Goal: Use online tool/utility: Utilize a website feature to perform a specific function

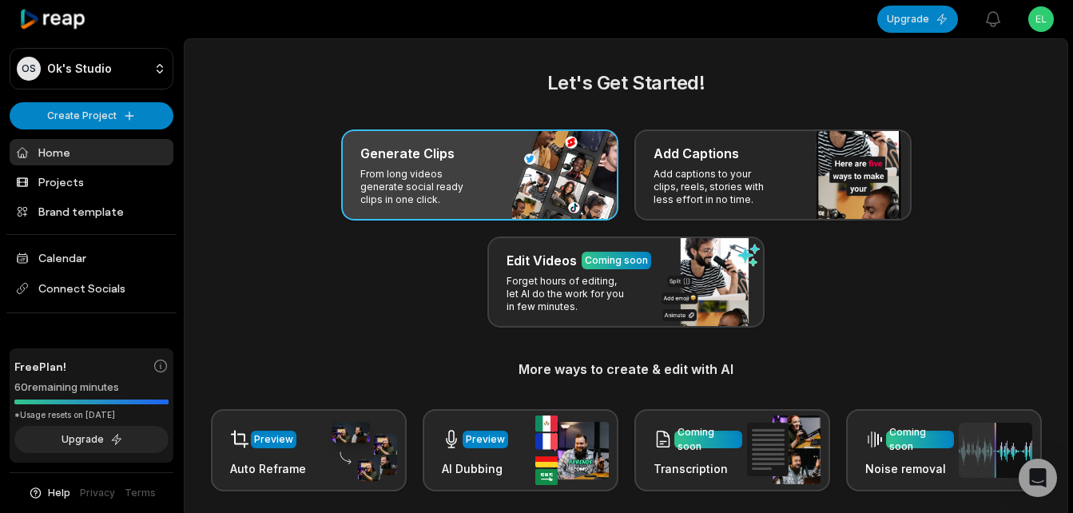
click at [492, 178] on div "Generate Clips From long videos generate social ready clips in one click." at bounding box center [479, 174] width 277 height 91
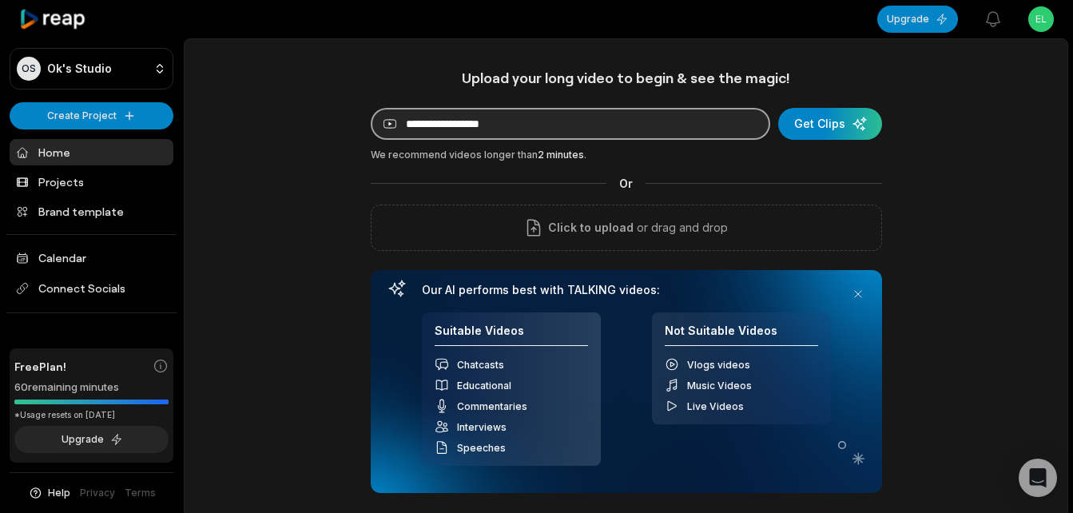
click at [565, 123] on input at bounding box center [571, 124] width 400 height 32
paste input "**********"
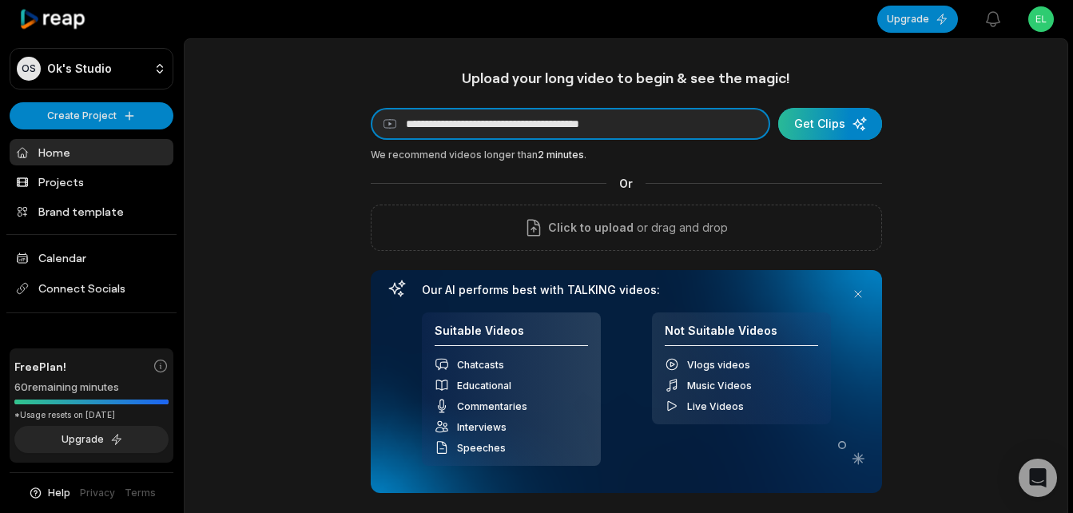
type input "**********"
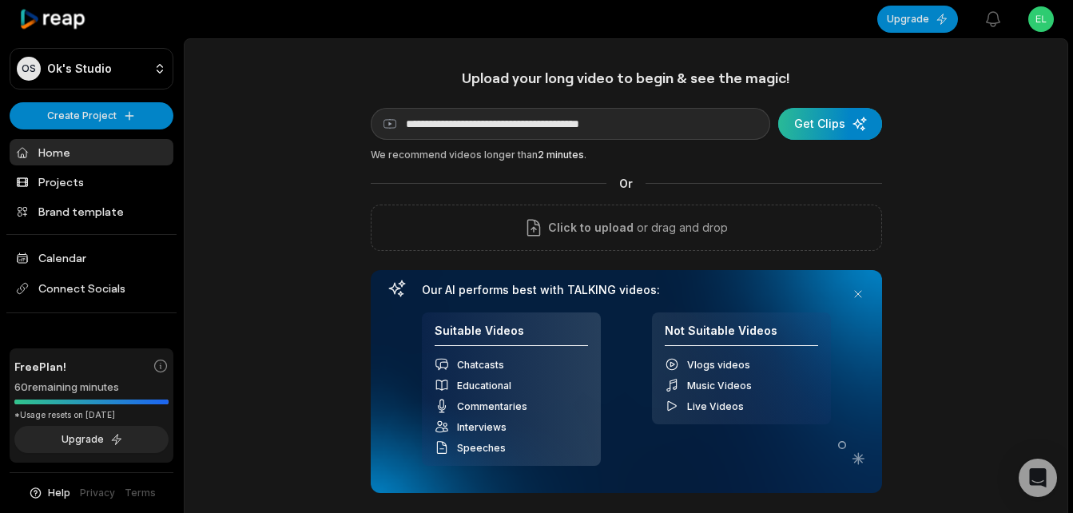
click at [839, 118] on div "submit" at bounding box center [830, 124] width 104 height 32
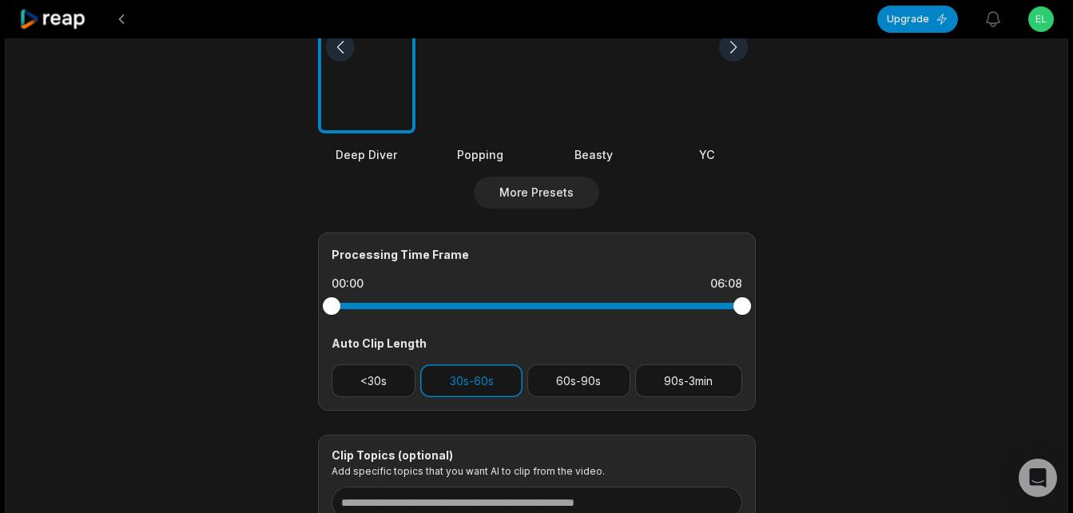
scroll to position [559, 0]
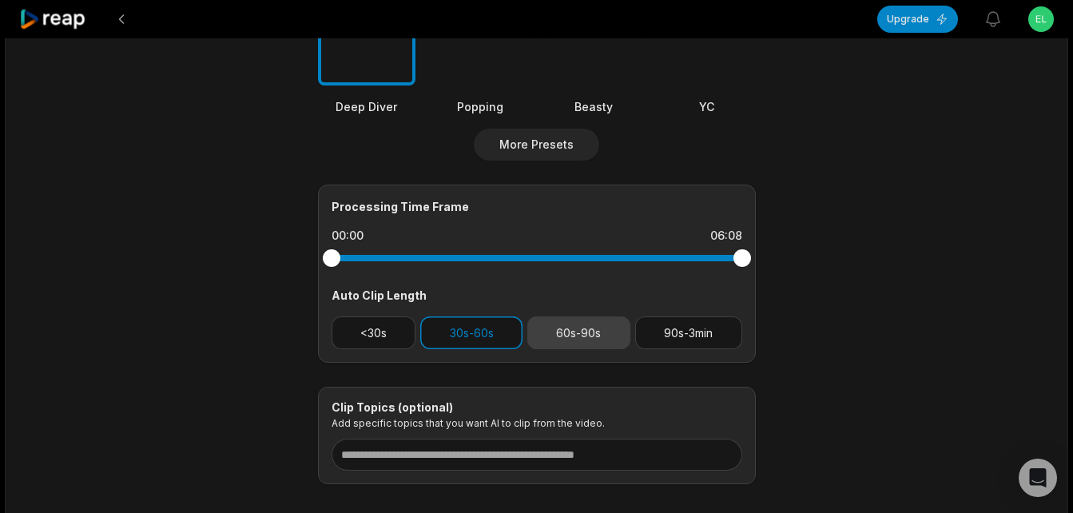
click at [594, 333] on button "60s-90s" at bounding box center [578, 332] width 103 height 33
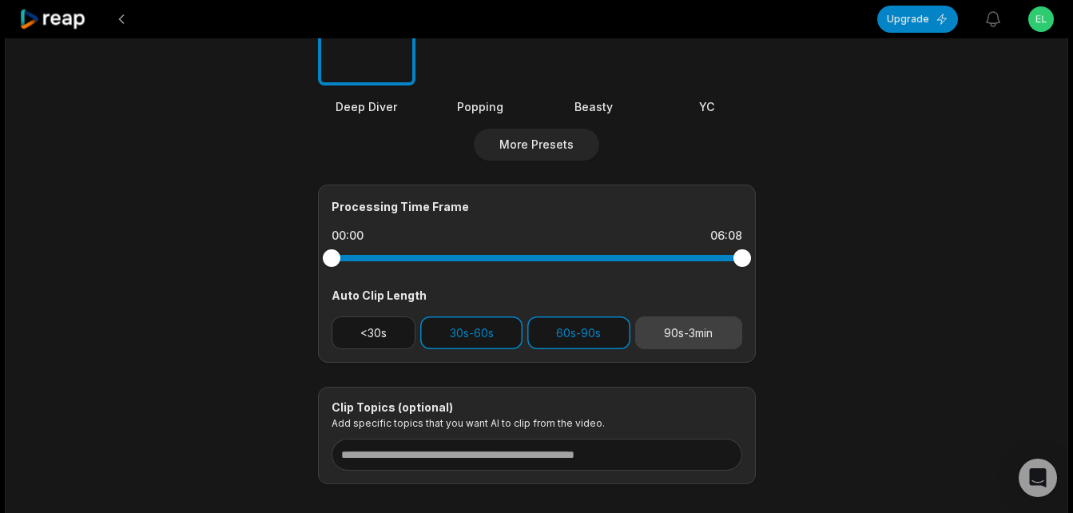
click at [698, 337] on button "90s-3min" at bounding box center [688, 332] width 107 height 33
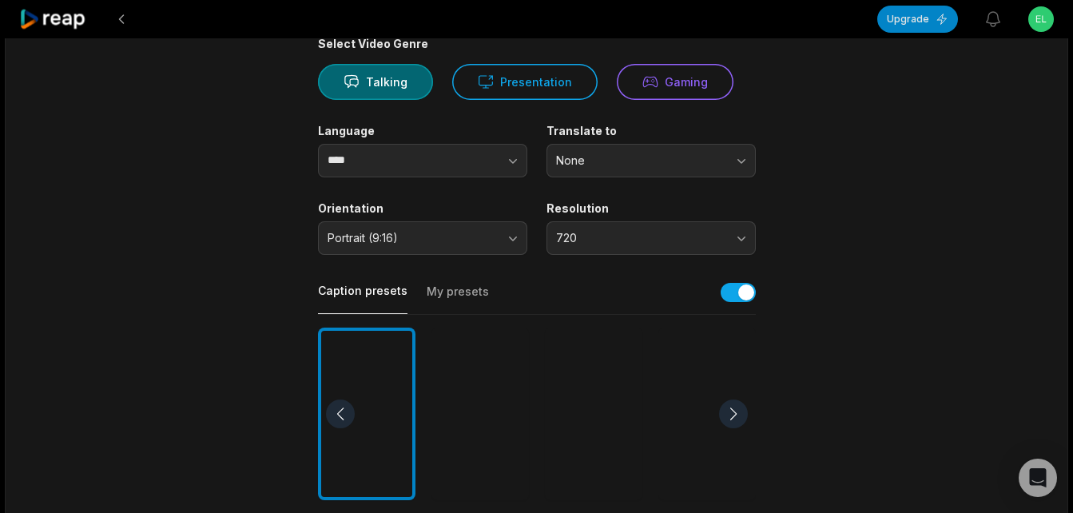
scroll to position [0, 0]
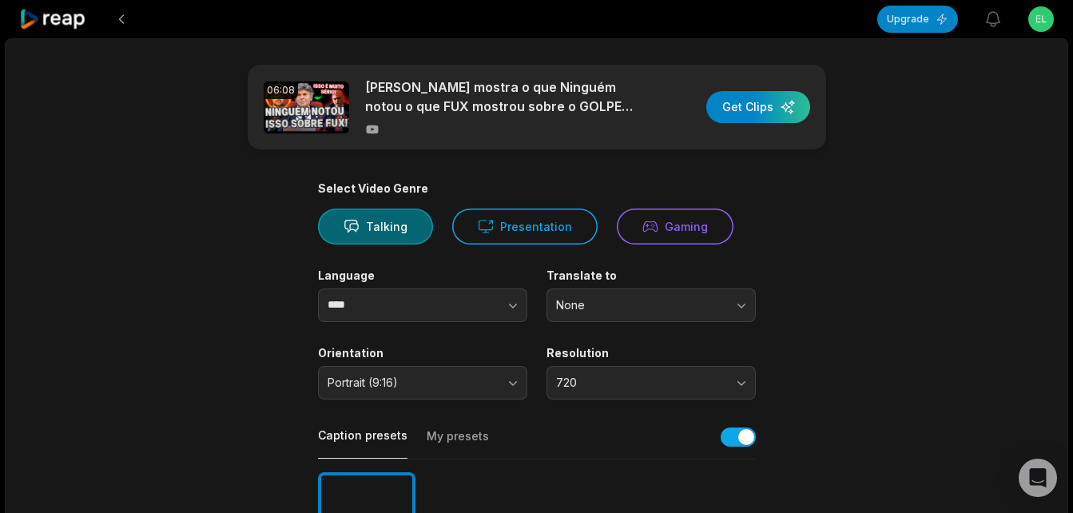
click at [76, 18] on icon at bounding box center [53, 20] width 68 height 22
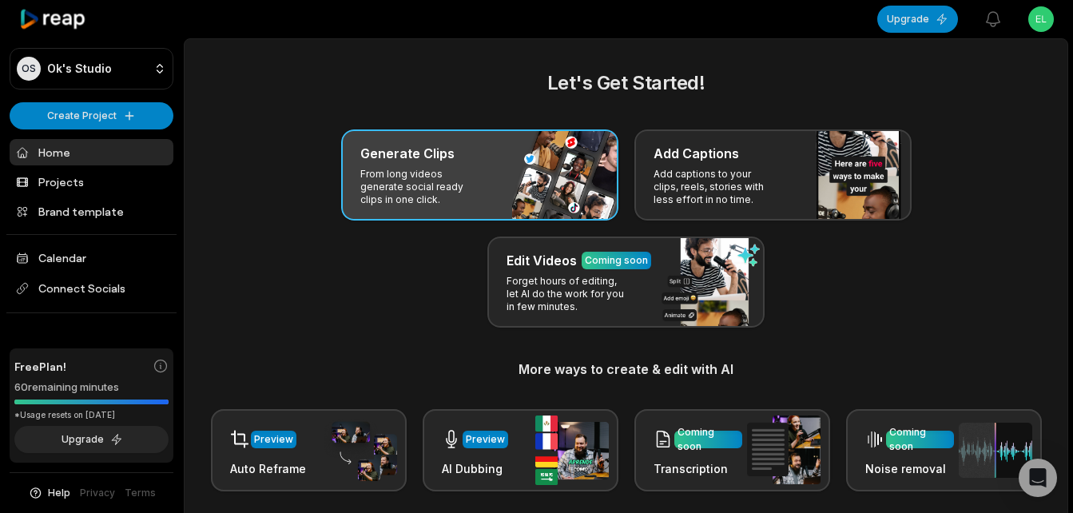
click at [516, 171] on div "Generate Clips From long videos generate social ready clips in one click." at bounding box center [479, 174] width 277 height 91
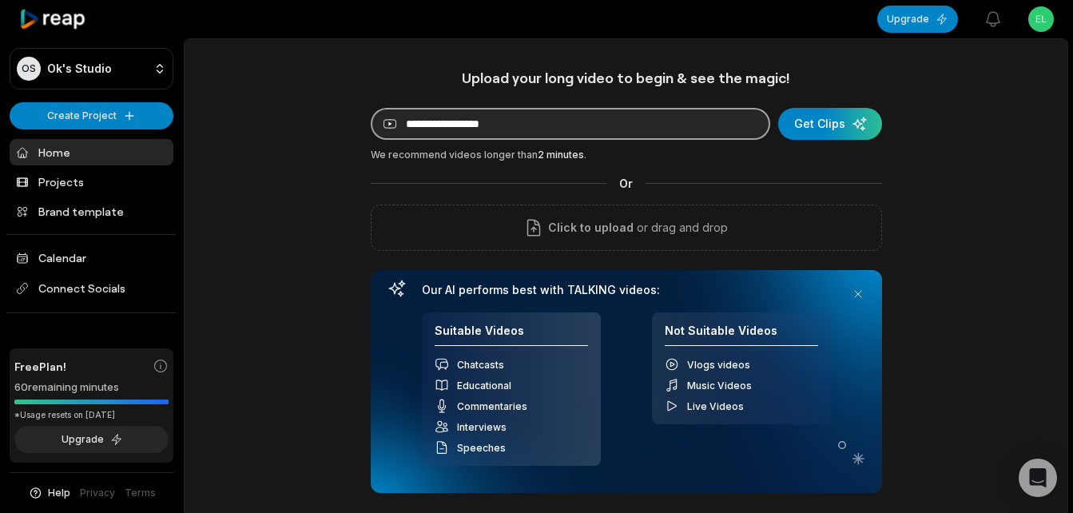
click at [552, 130] on input at bounding box center [571, 124] width 400 height 32
paste input "**********"
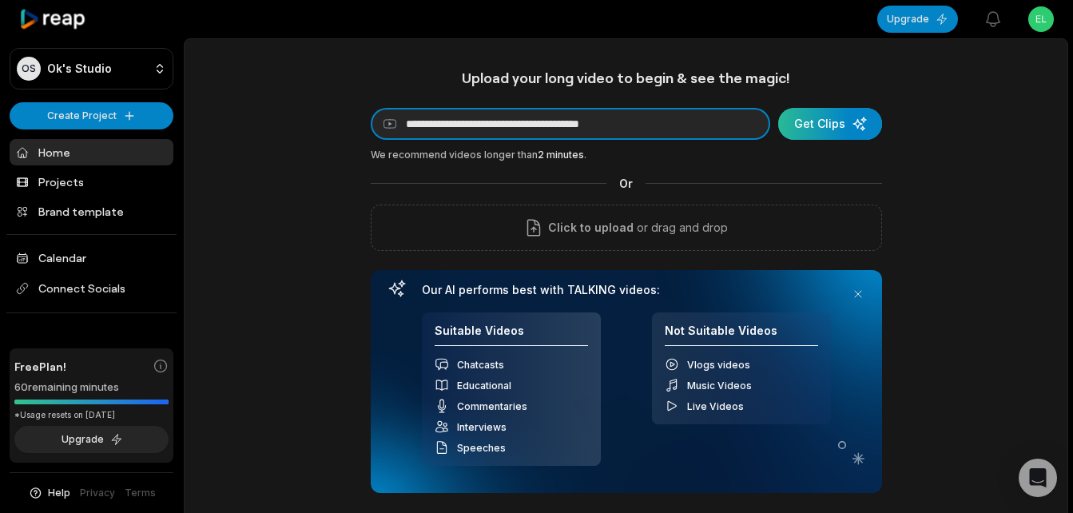
type input "**********"
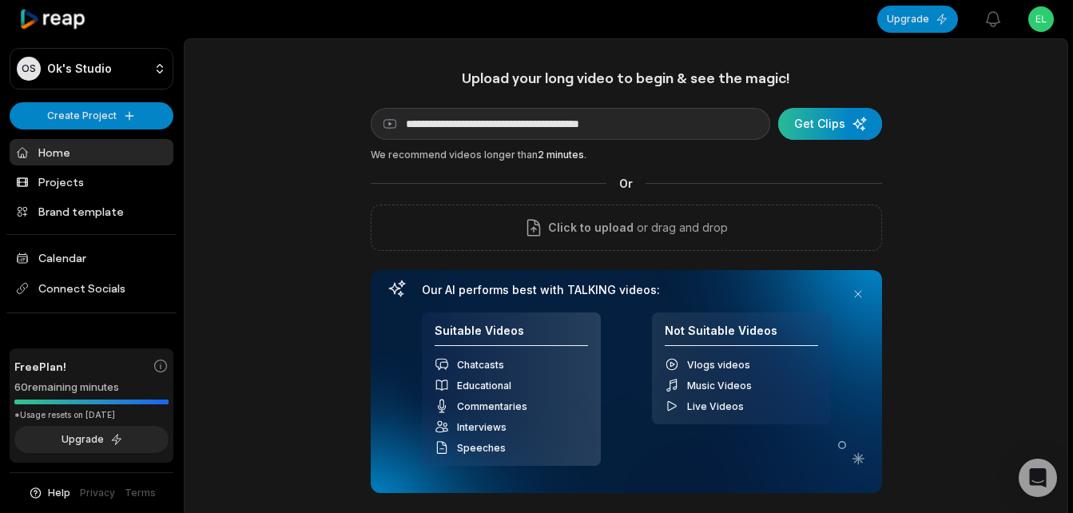
click at [825, 128] on div "submit" at bounding box center [830, 124] width 104 height 32
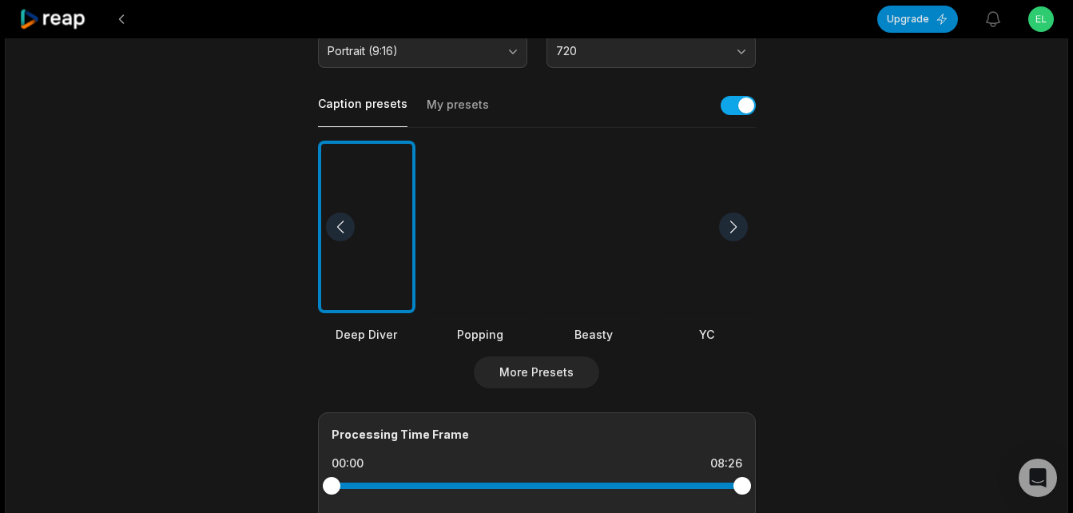
scroll to position [480, 0]
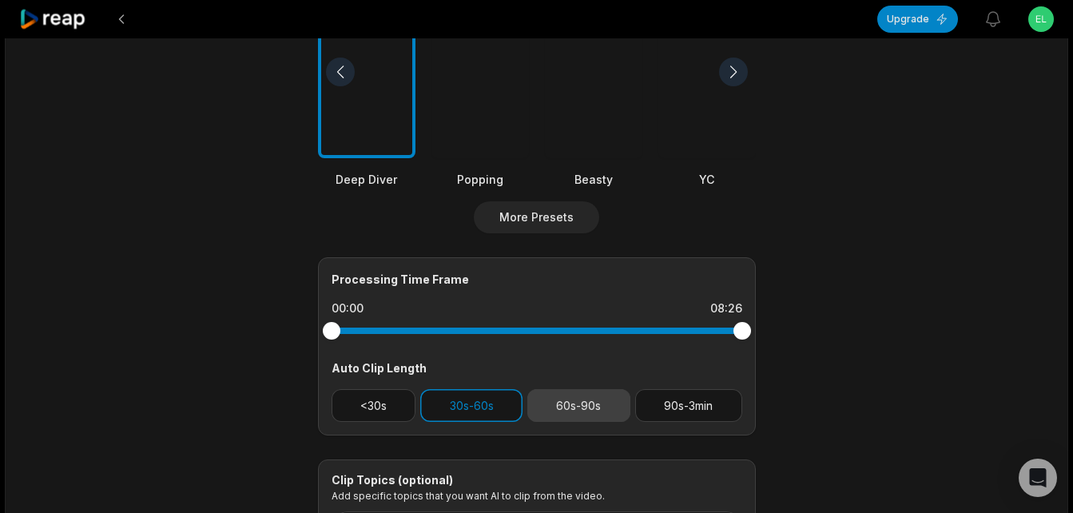
click at [595, 404] on button "60s-90s" at bounding box center [578, 405] width 103 height 33
click at [700, 415] on button "90s-3min" at bounding box center [688, 405] width 107 height 33
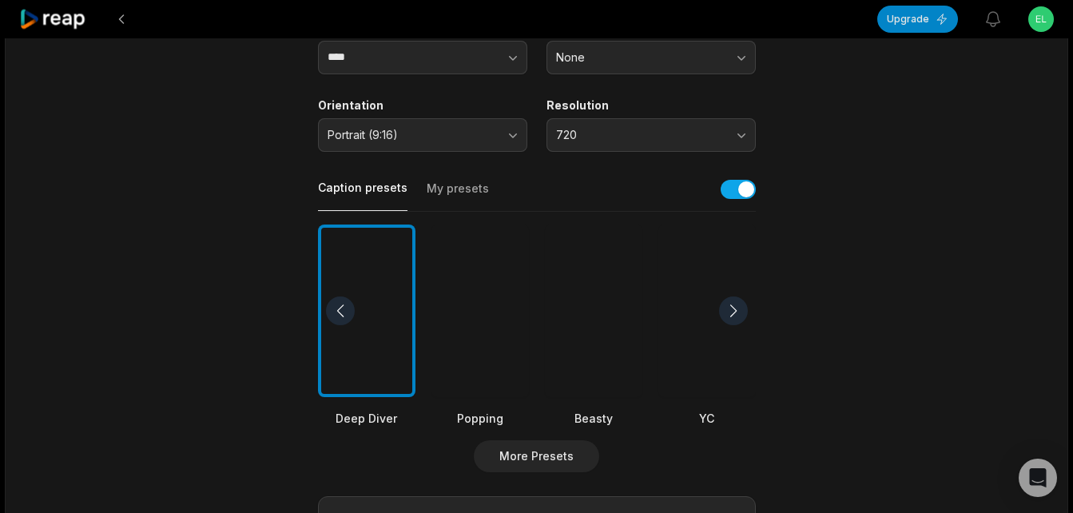
scroll to position [240, 0]
click at [605, 363] on div at bounding box center [594, 311] width 98 height 173
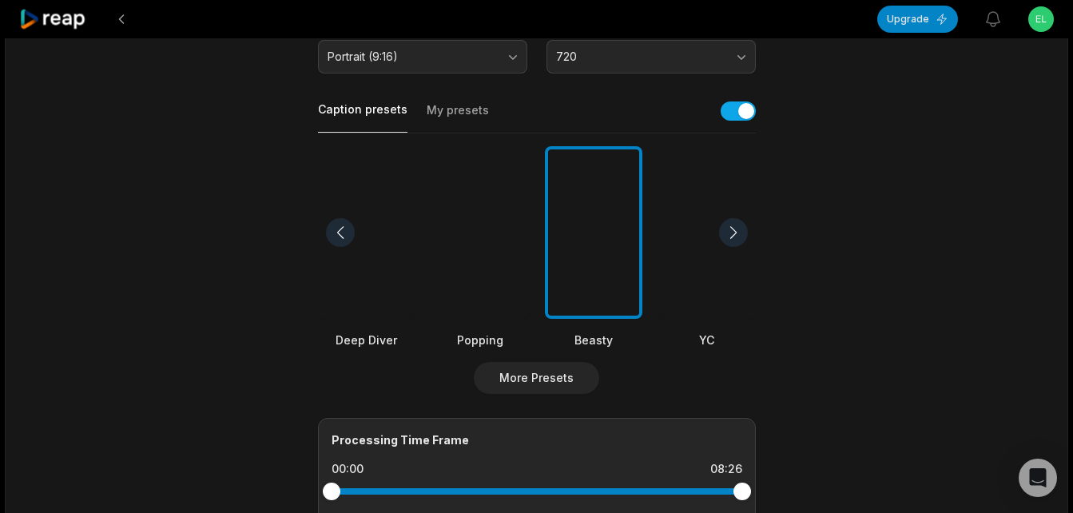
scroll to position [0, 0]
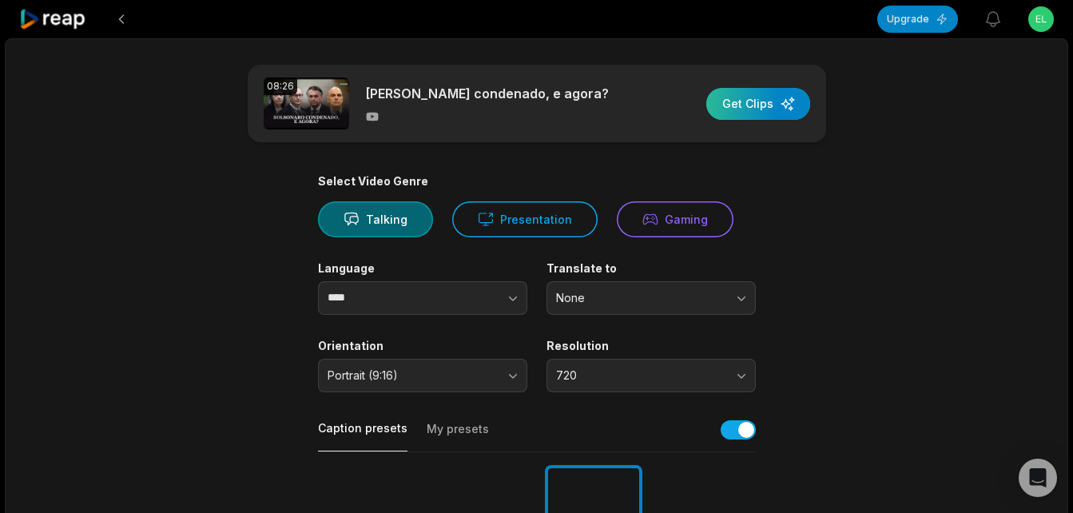
click at [752, 109] on div "button" at bounding box center [758, 104] width 104 height 32
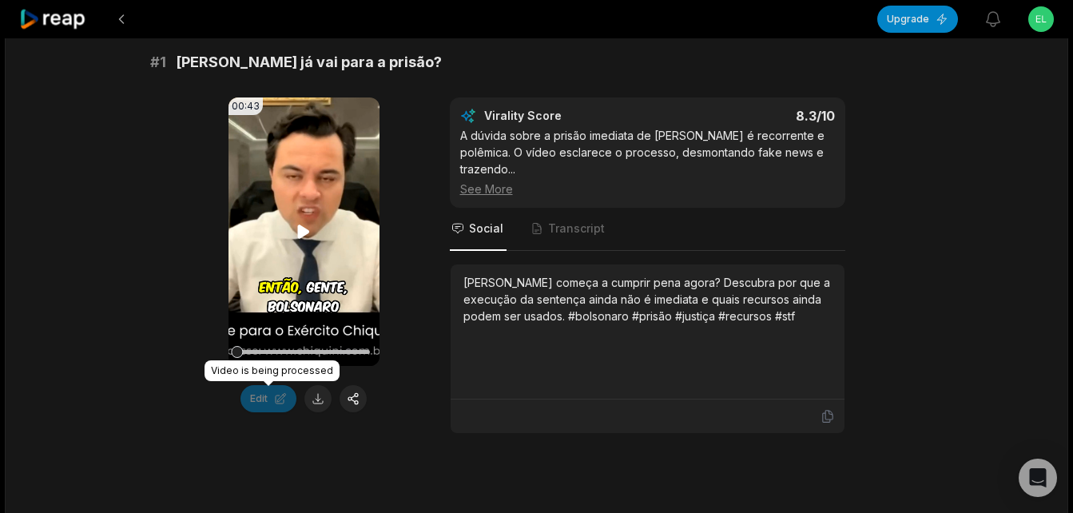
scroll to position [240, 0]
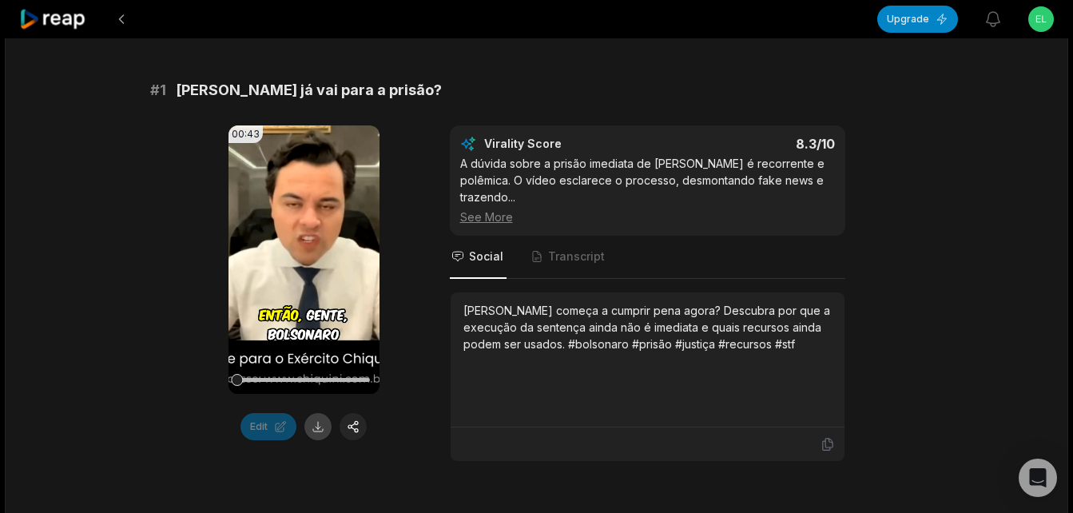
click at [314, 435] on button at bounding box center [317, 426] width 27 height 27
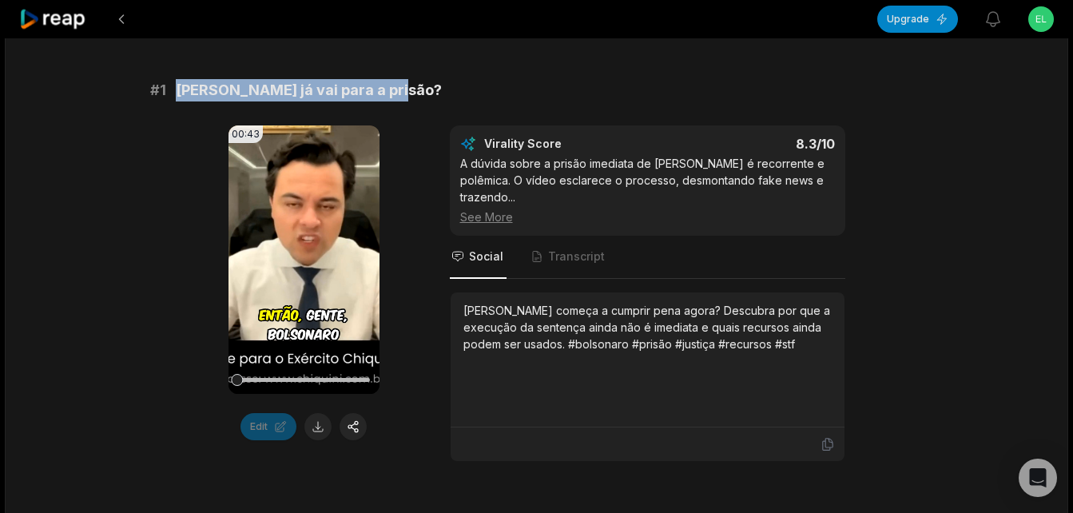
drag, startPoint x: 178, startPoint y: 90, endPoint x: 398, endPoint y: 85, distance: 219.8
click at [398, 85] on div "# 1 [PERSON_NAME] já vai para a prisão?" at bounding box center [537, 90] width 774 height 22
copy span "[PERSON_NAME] já vai para a prisão?"
click at [294, 256] on icon at bounding box center [303, 259] width 19 height 19
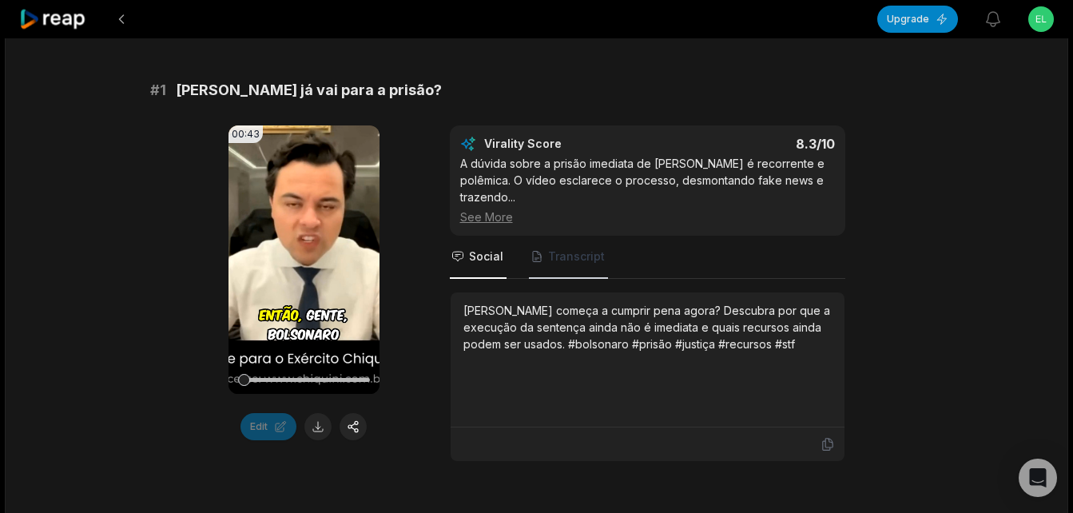
click at [578, 257] on span "Transcript" at bounding box center [576, 257] width 57 height 16
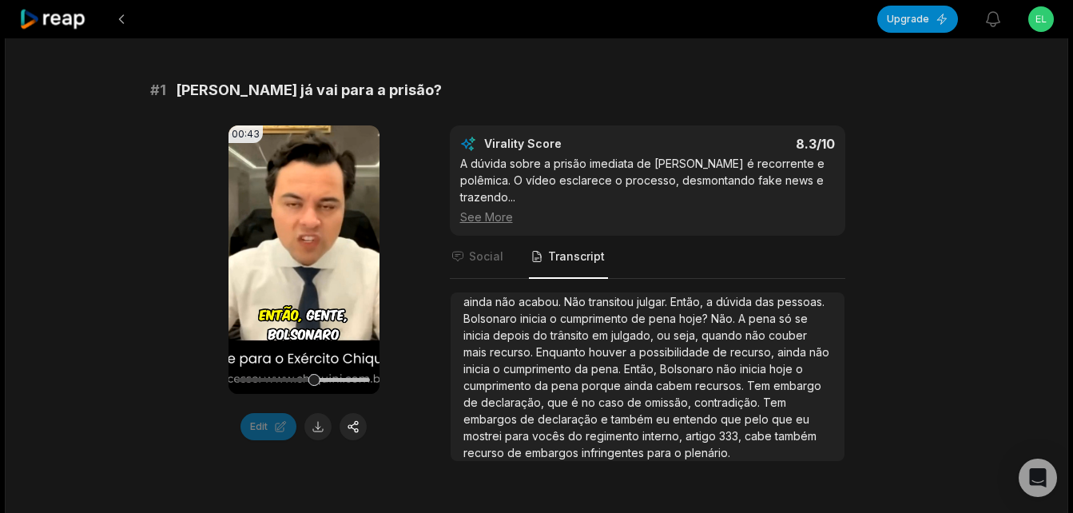
scroll to position [111, 0]
click at [479, 258] on span "Social" at bounding box center [486, 257] width 34 height 16
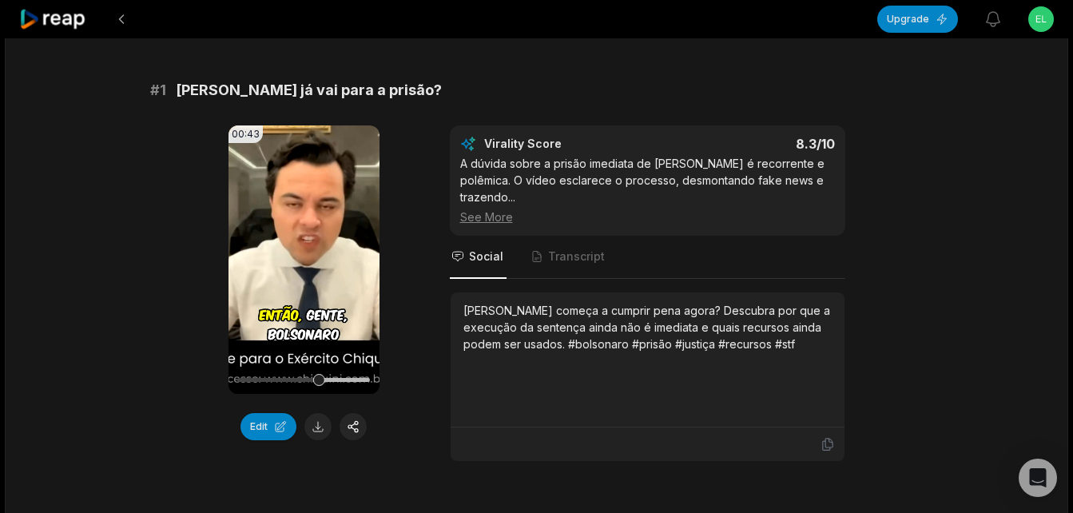
scroll to position [0, 0]
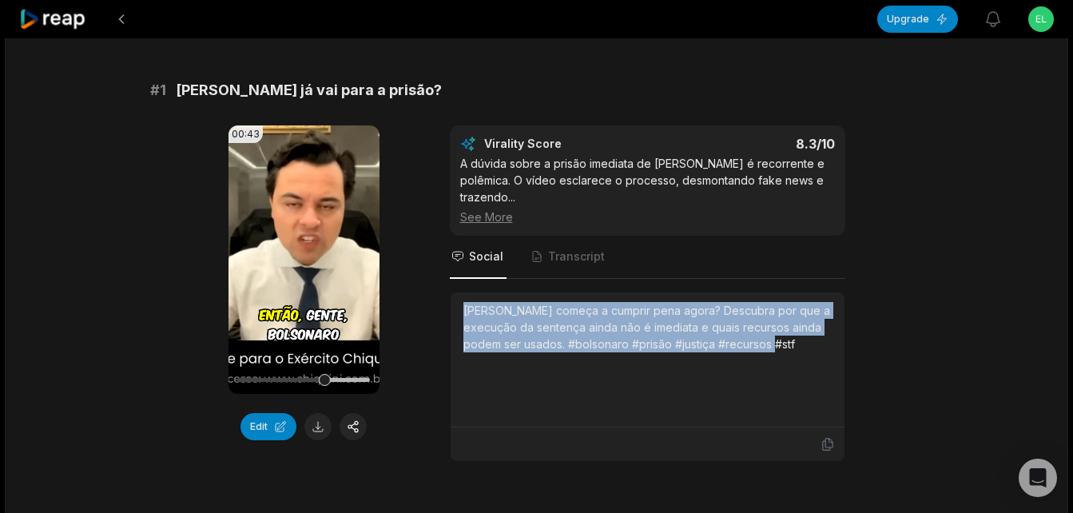
drag, startPoint x: 463, startPoint y: 310, endPoint x: 797, endPoint y: 359, distance: 337.6
click at [797, 359] on div "[PERSON_NAME] começa a cumprir pena agora? Descubra por que a execução da sente…" at bounding box center [648, 359] width 368 height 115
copy div "[PERSON_NAME] começa a cumprir pena agora? Descubra por que a execução da sente…"
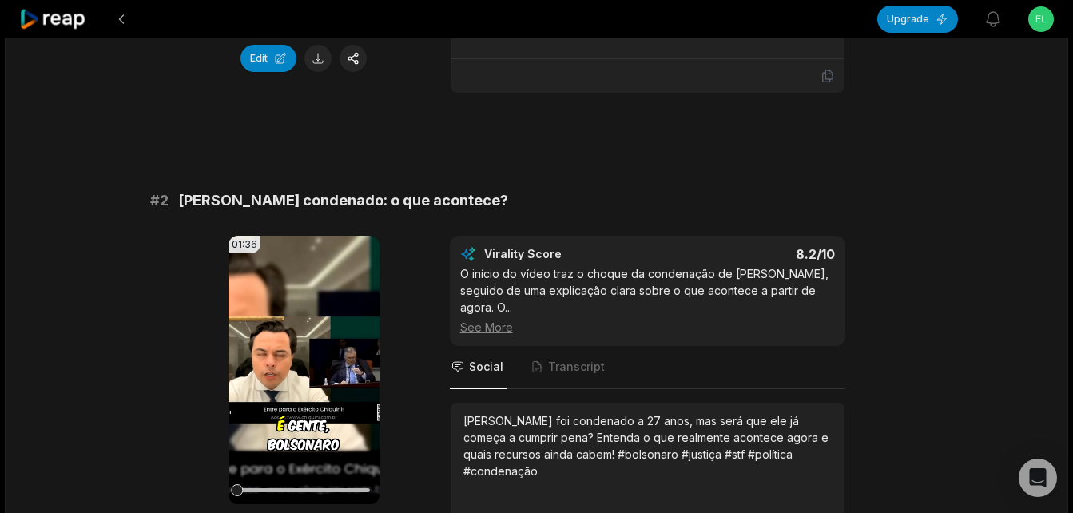
scroll to position [511, 0]
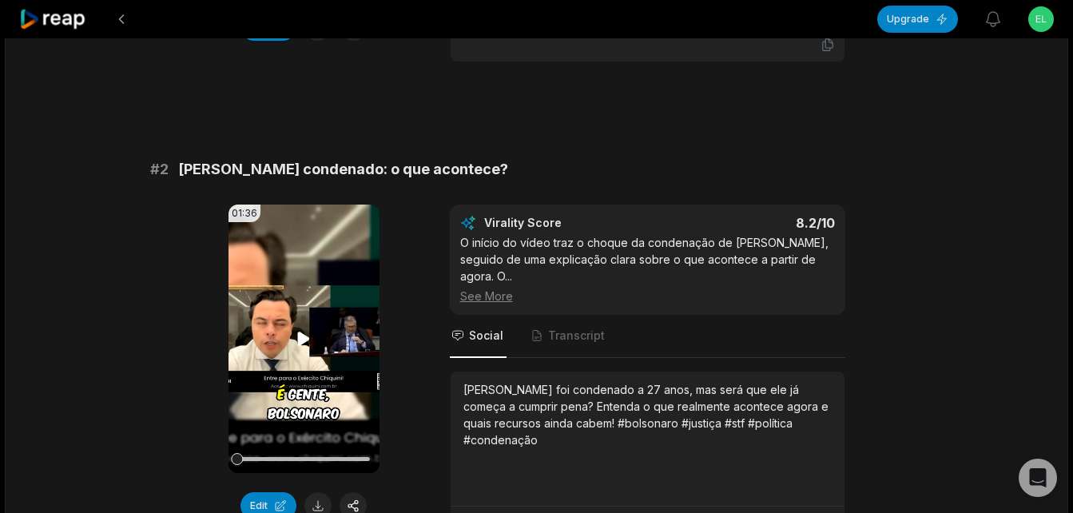
click at [303, 335] on icon at bounding box center [304, 339] width 12 height 14
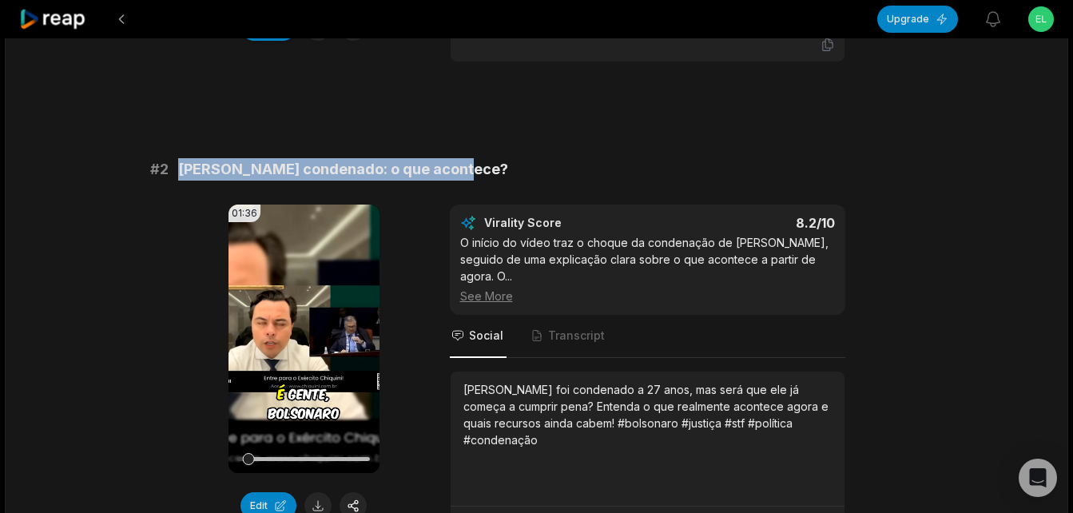
drag, startPoint x: 181, startPoint y: 174, endPoint x: 460, endPoint y: 171, distance: 279.7
click at [460, 171] on div "# 2 [PERSON_NAME] condenado: o que acontece?" at bounding box center [537, 169] width 774 height 22
copy span "[PERSON_NAME] condenado: o que acontece?"
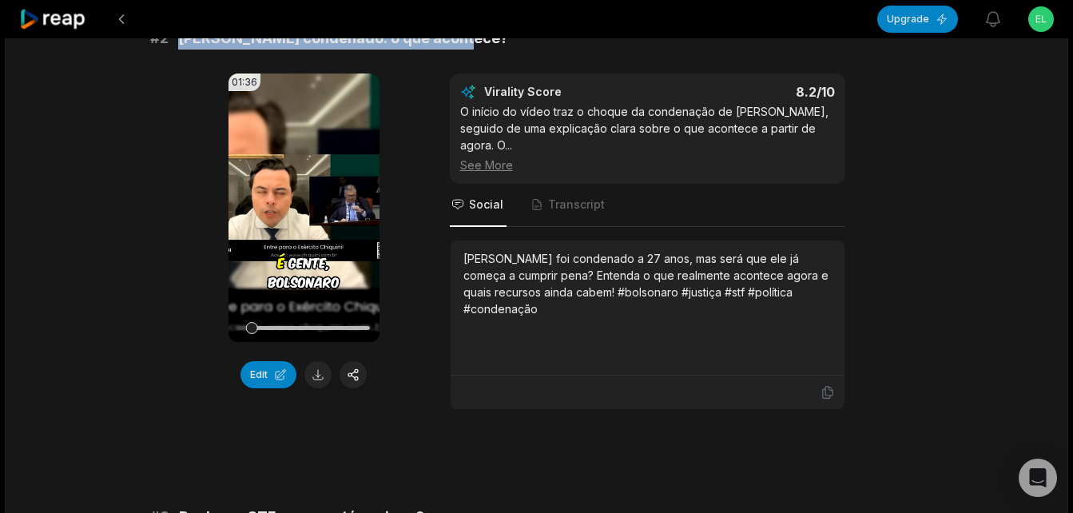
scroll to position [671, 0]
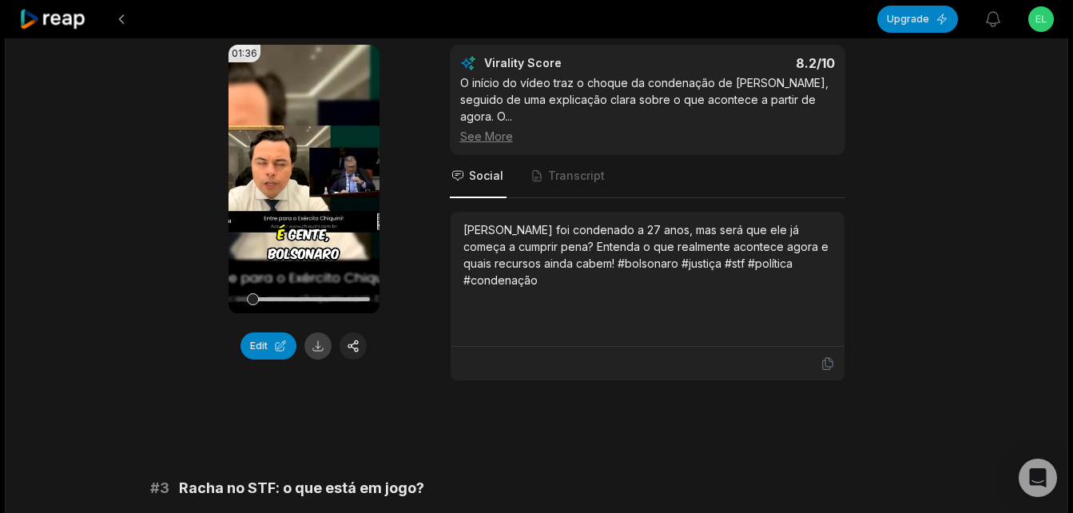
click at [321, 338] on button at bounding box center [317, 345] width 27 height 27
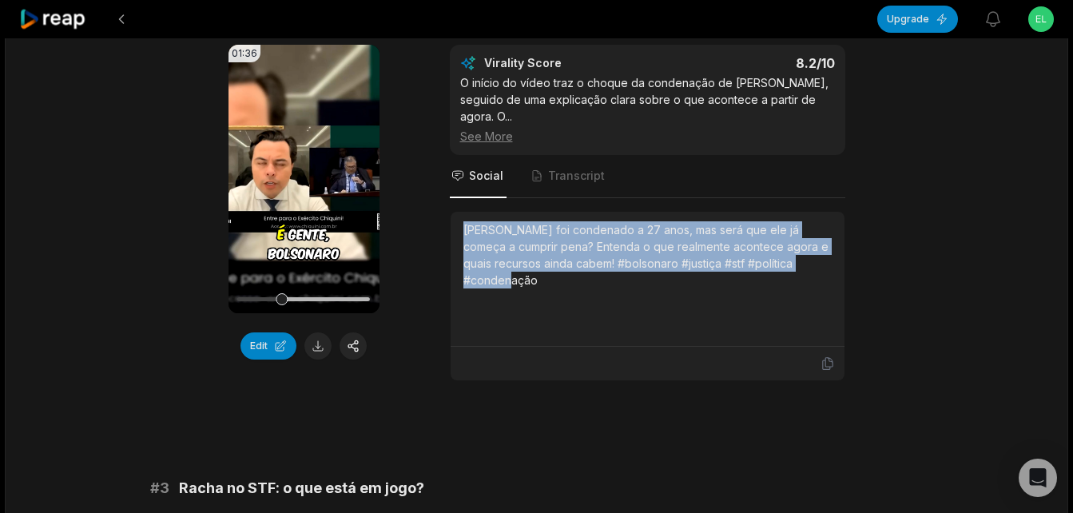
drag, startPoint x: 465, startPoint y: 213, endPoint x: 556, endPoint y: 263, distance: 104.1
click at [556, 263] on div "[PERSON_NAME] foi condenado a 27 anos, mas será que ele já começa a cumprir pen…" at bounding box center [648, 254] width 368 height 67
copy div "[PERSON_NAME] foi condenado a 27 anos, mas será que ele já começa a cumprir pen…"
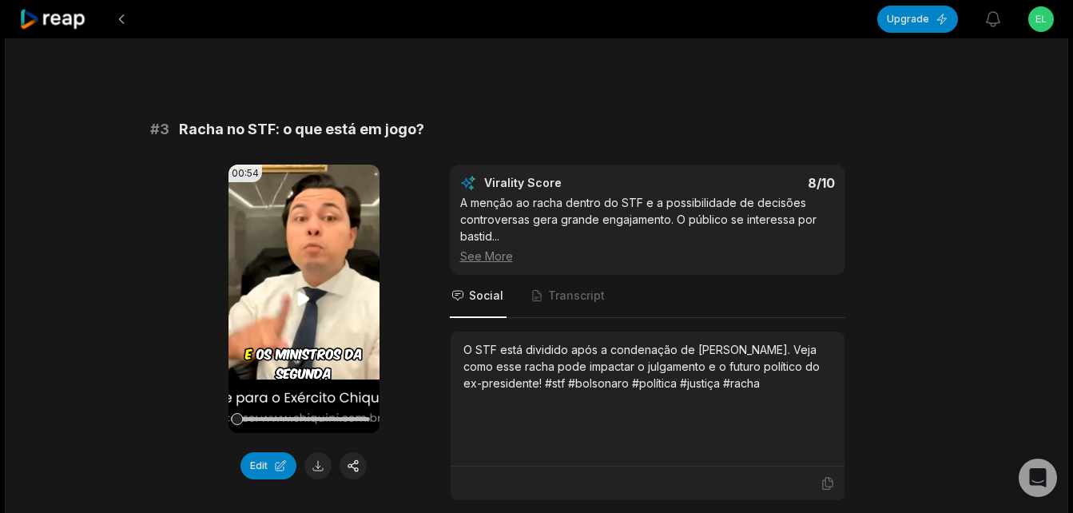
scroll to position [1070, 0]
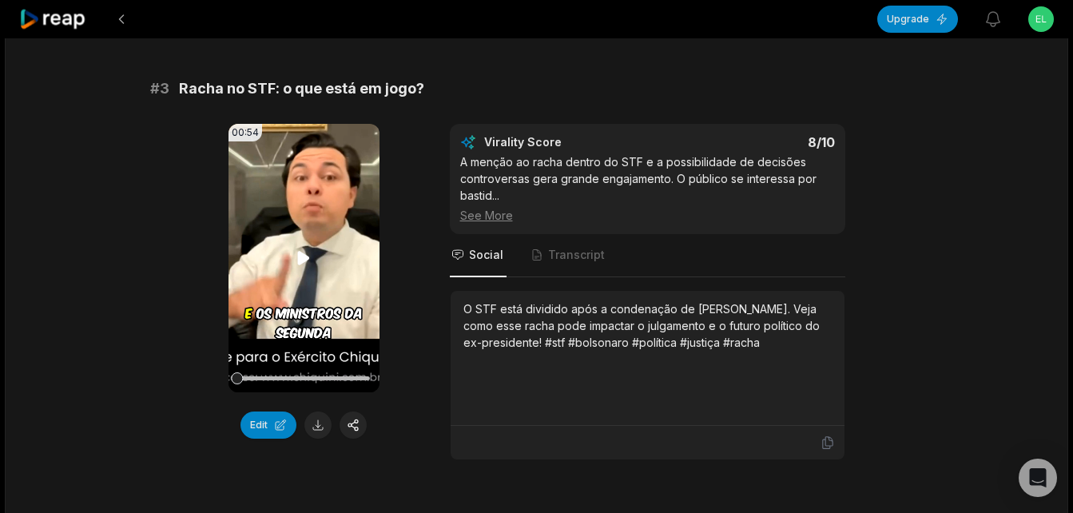
click at [299, 251] on icon at bounding box center [304, 258] width 12 height 14
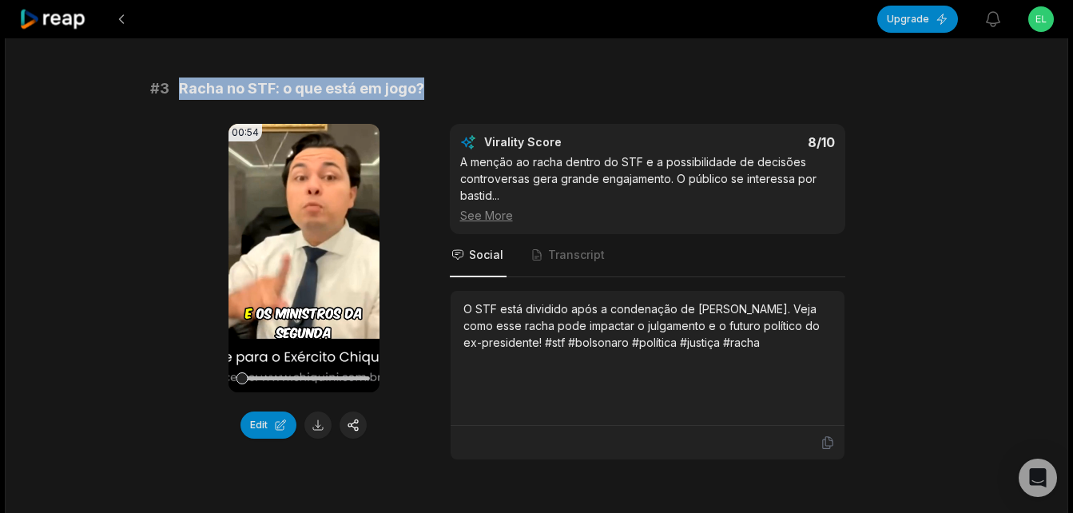
drag, startPoint x: 182, startPoint y: 69, endPoint x: 432, endPoint y: 69, distance: 249.3
click at [432, 78] on div "# 3 Racha no STF: o que está em jogo?" at bounding box center [537, 89] width 774 height 22
copy span "Racha no STF: o que está em jogo?"
click at [313, 412] on button at bounding box center [317, 425] width 27 height 27
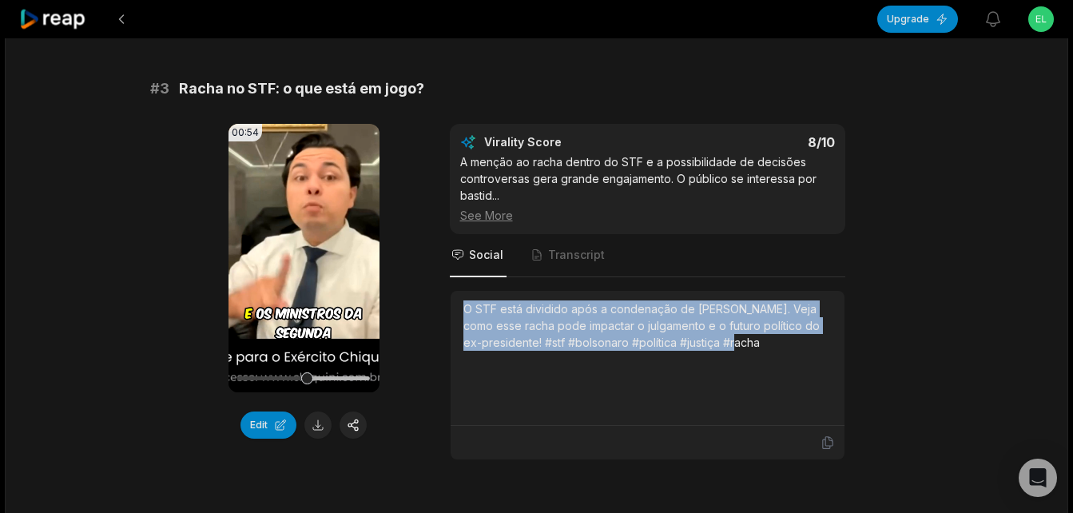
drag, startPoint x: 464, startPoint y: 290, endPoint x: 742, endPoint y: 329, distance: 280.9
click at [742, 329] on div "O STF está dividido após a condenação de [PERSON_NAME]. Veja como esse racha po…" at bounding box center [648, 325] width 368 height 50
copy div "O STF está dividido após a condenação de [PERSON_NAME]. Veja como esse racha po…"
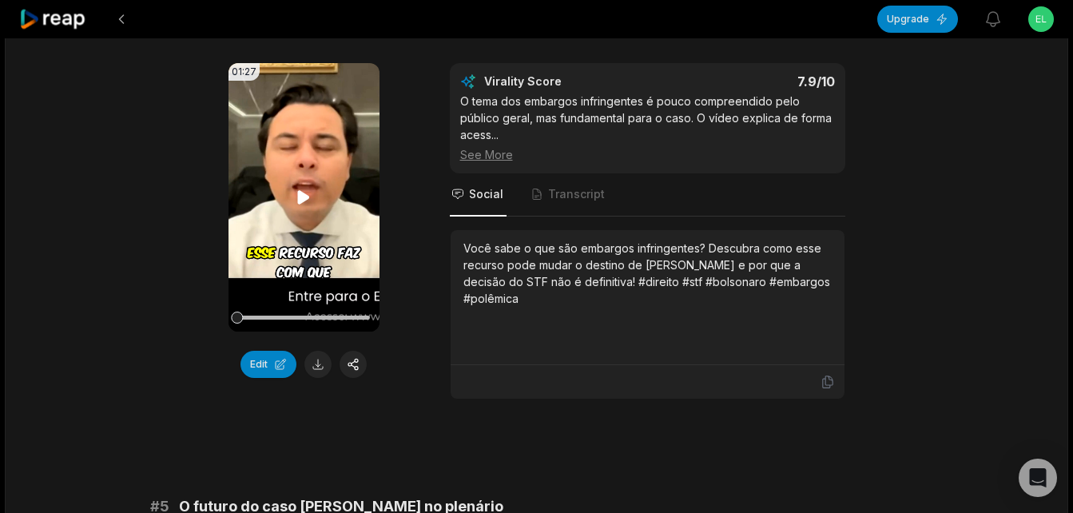
scroll to position [1630, 0]
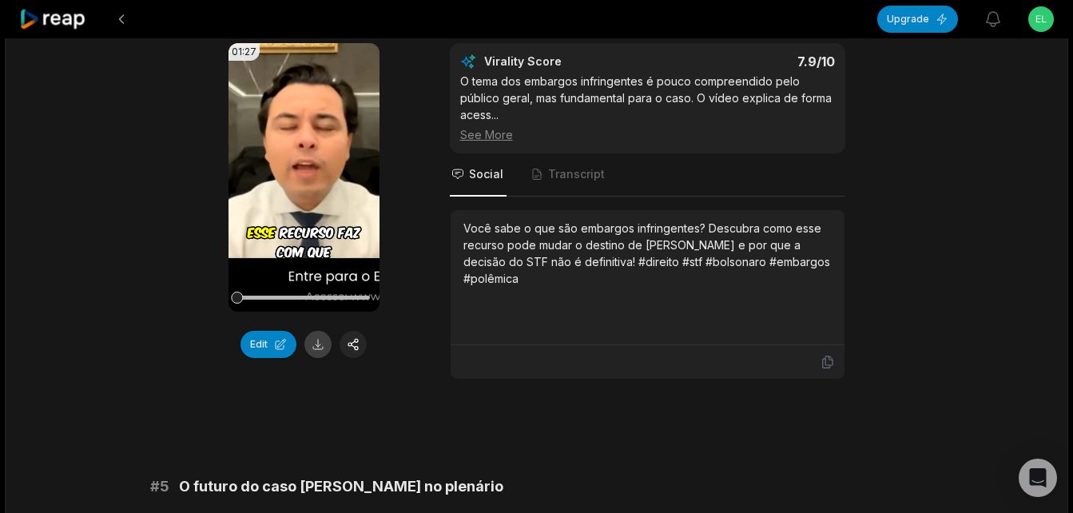
click at [319, 331] on button at bounding box center [317, 344] width 27 height 27
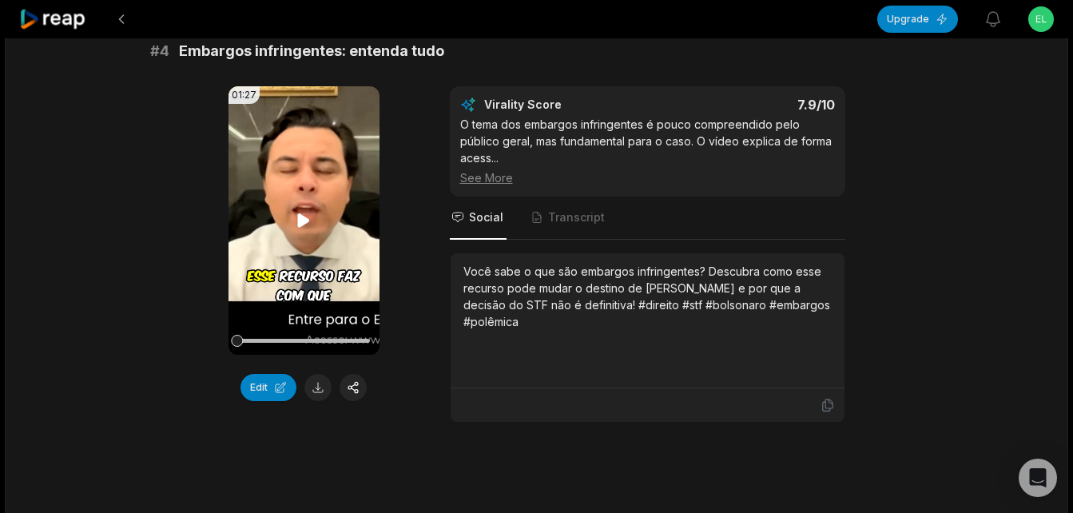
scroll to position [1550, 0]
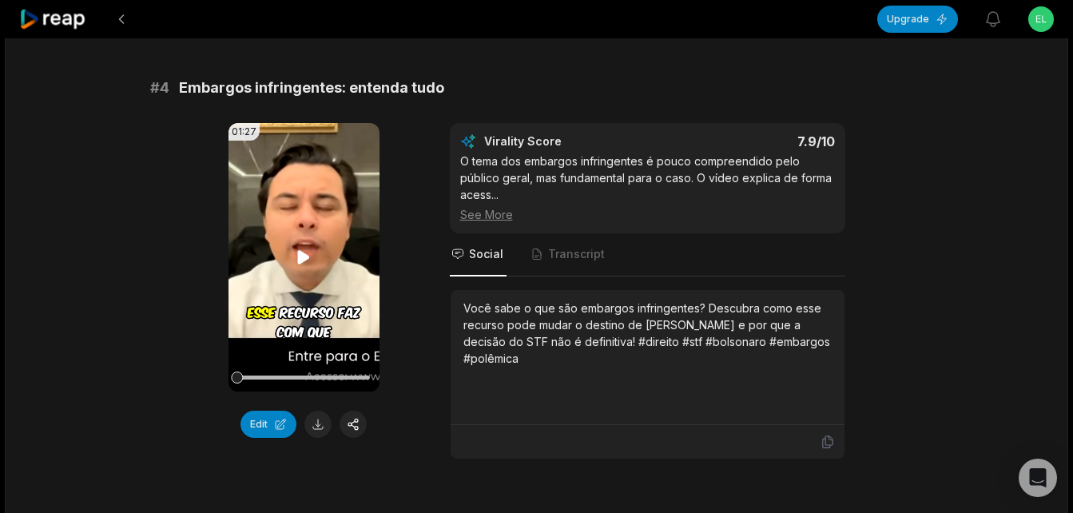
click at [310, 248] on icon at bounding box center [303, 257] width 19 height 19
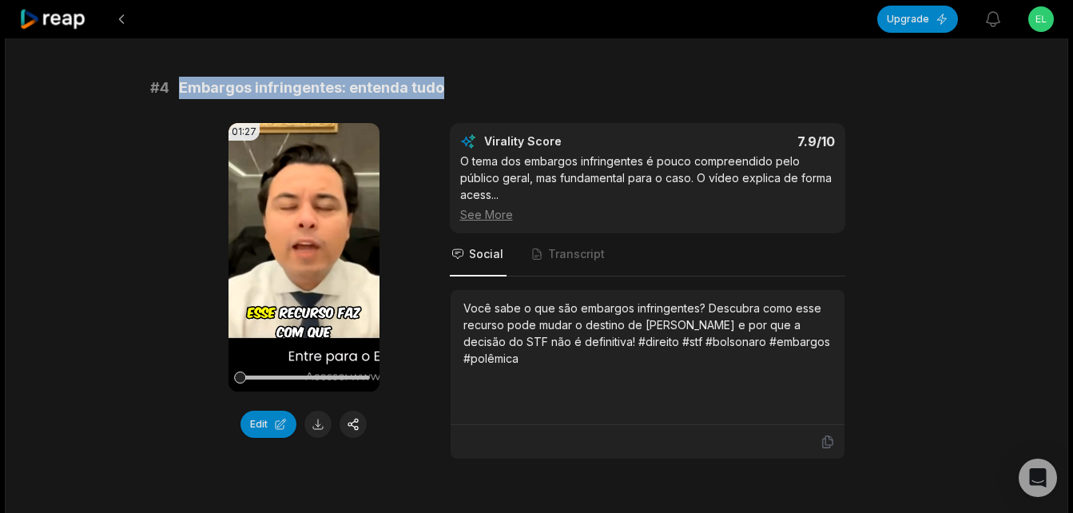
drag, startPoint x: 181, startPoint y: 69, endPoint x: 486, endPoint y: 66, distance: 305.3
click at [486, 77] on div "# 4 Embargos infringentes: entenda tudo" at bounding box center [537, 88] width 774 height 22
copy span "Embargos infringentes: entenda tudo"
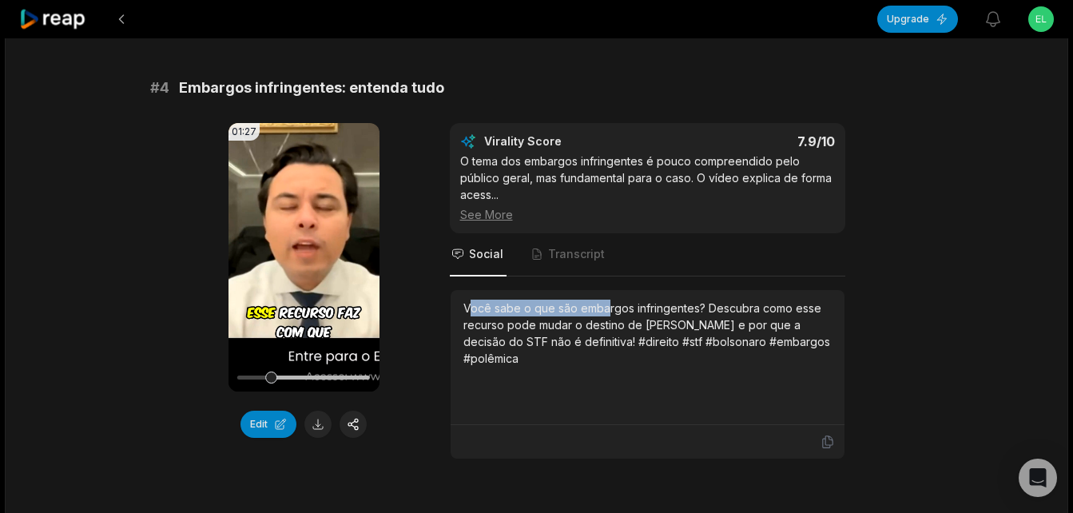
drag, startPoint x: 467, startPoint y: 290, endPoint x: 607, endPoint y: 289, distance: 139.9
click at [607, 300] on div "Você sabe o que são embargos infringentes? Descubra como esse recurso pode muda…" at bounding box center [648, 333] width 368 height 67
drag, startPoint x: 607, startPoint y: 289, endPoint x: 476, endPoint y: 297, distance: 130.6
click at [476, 300] on div "Você sabe o que são embargos infringentes? Descubra como esse recurso pode muda…" at bounding box center [648, 333] width 368 height 67
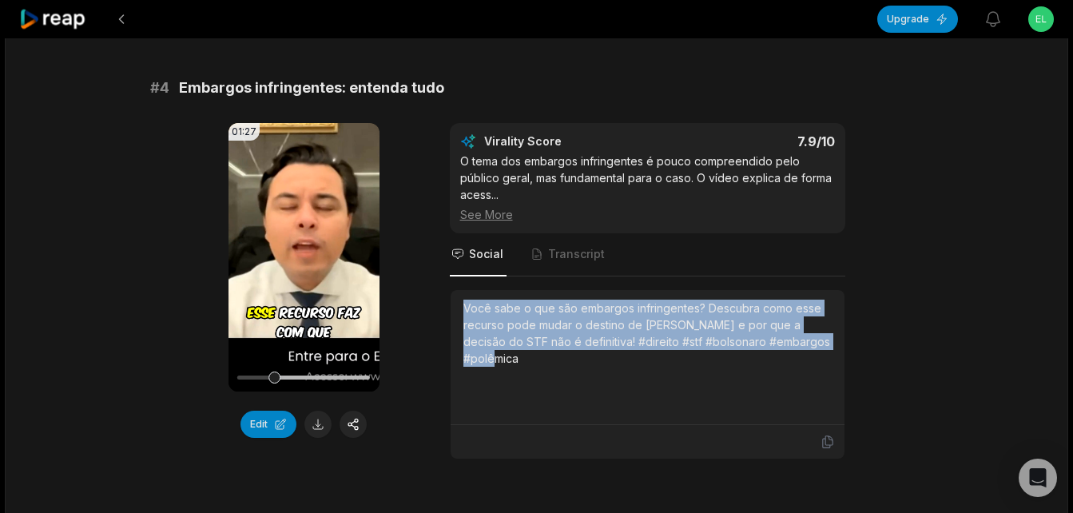
drag, startPoint x: 459, startPoint y: 291, endPoint x: 835, endPoint y: 344, distance: 380.1
click at [835, 344] on div "Você sabe o que são embargos infringentes? Descubra como esse recurso pode muda…" at bounding box center [648, 357] width 394 height 135
copy div "Você sabe o que são embargos infringentes? Descubra como esse recurso pode muda…"
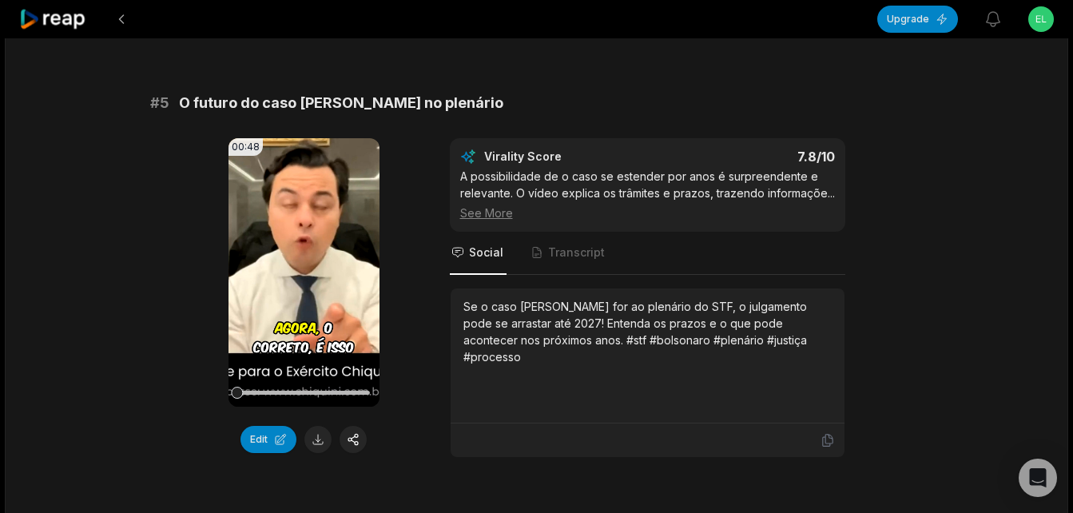
scroll to position [2029, 0]
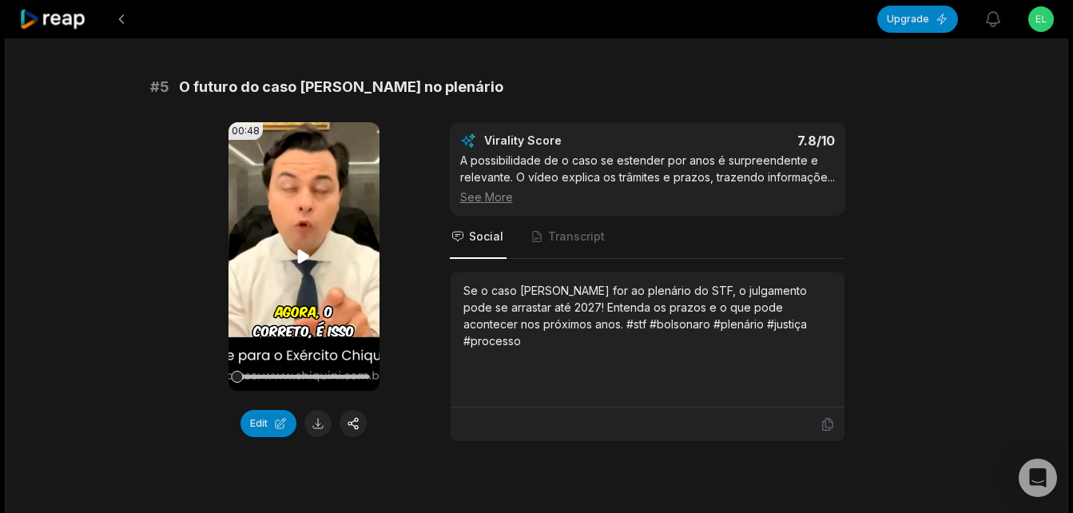
click at [300, 249] on icon at bounding box center [304, 256] width 12 height 14
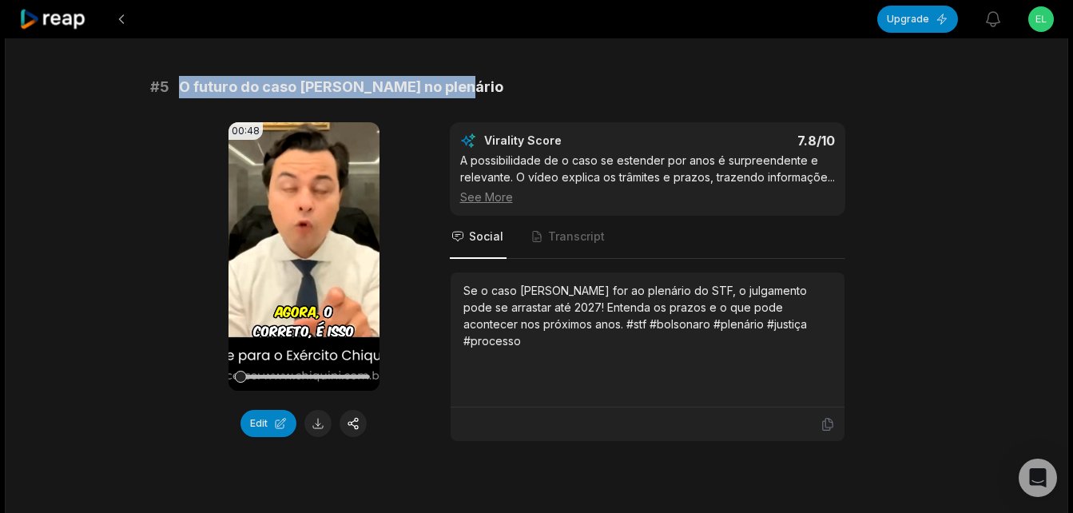
drag, startPoint x: 180, startPoint y: 75, endPoint x: 464, endPoint y: 81, distance: 284.6
click at [464, 81] on div "# 5 O futuro do caso [PERSON_NAME] no plenário" at bounding box center [537, 87] width 774 height 22
copy span "O futuro do caso [PERSON_NAME] no plenário"
click at [311, 410] on button at bounding box center [317, 423] width 27 height 27
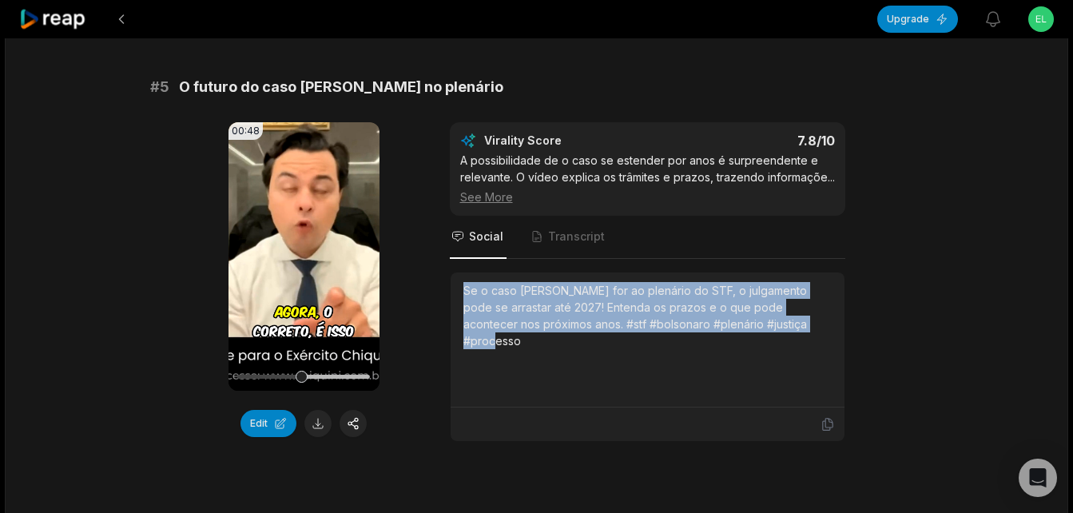
drag, startPoint x: 461, startPoint y: 273, endPoint x: 802, endPoint y: 323, distance: 344.2
click at [802, 323] on div "Se o caso [PERSON_NAME] for ao plenário do STF, o julgamento pode se arrastar a…" at bounding box center [648, 340] width 394 height 135
copy div "Se o caso [PERSON_NAME] for ao plenário do STF, o julgamento pode se arrastar a…"
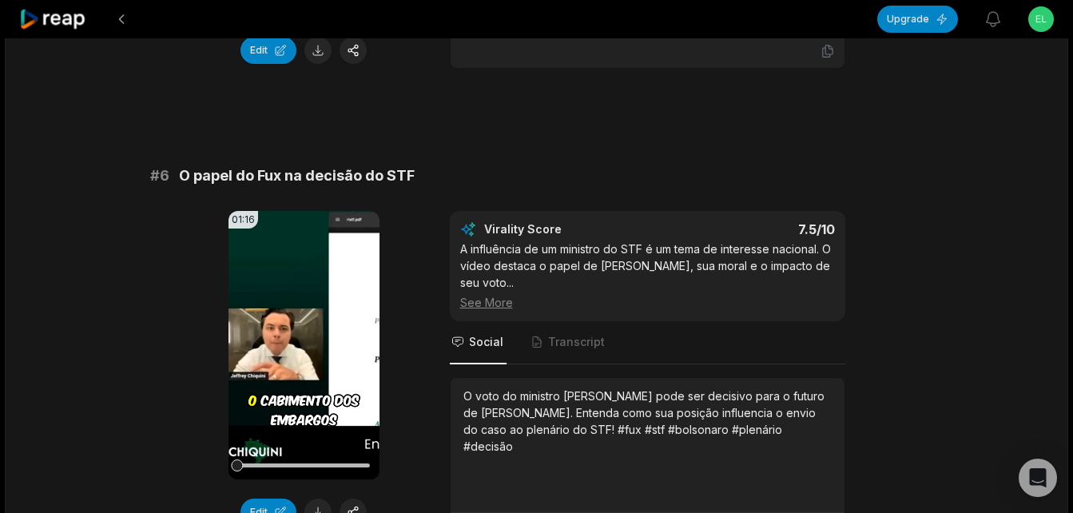
scroll to position [2429, 0]
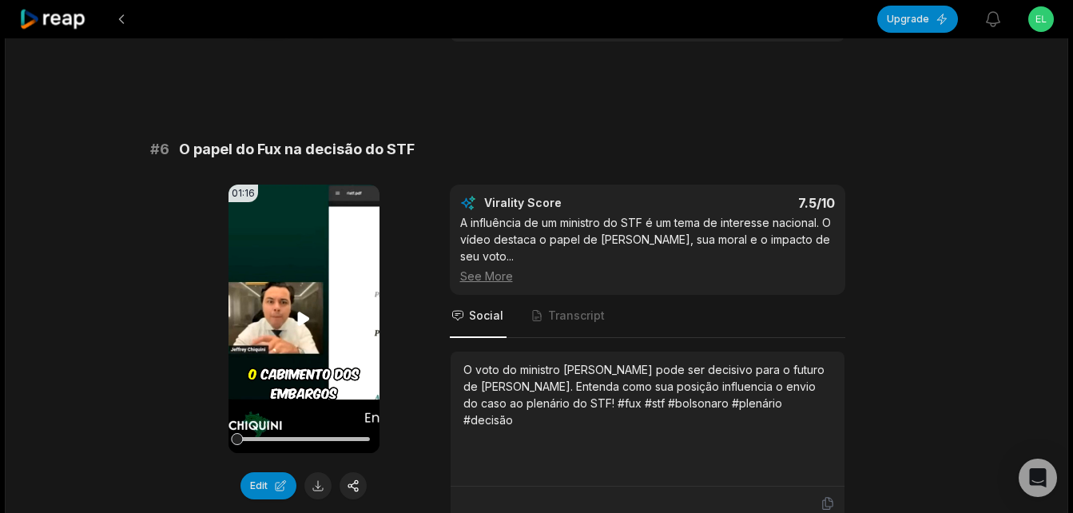
click at [298, 312] on icon at bounding box center [304, 319] width 12 height 14
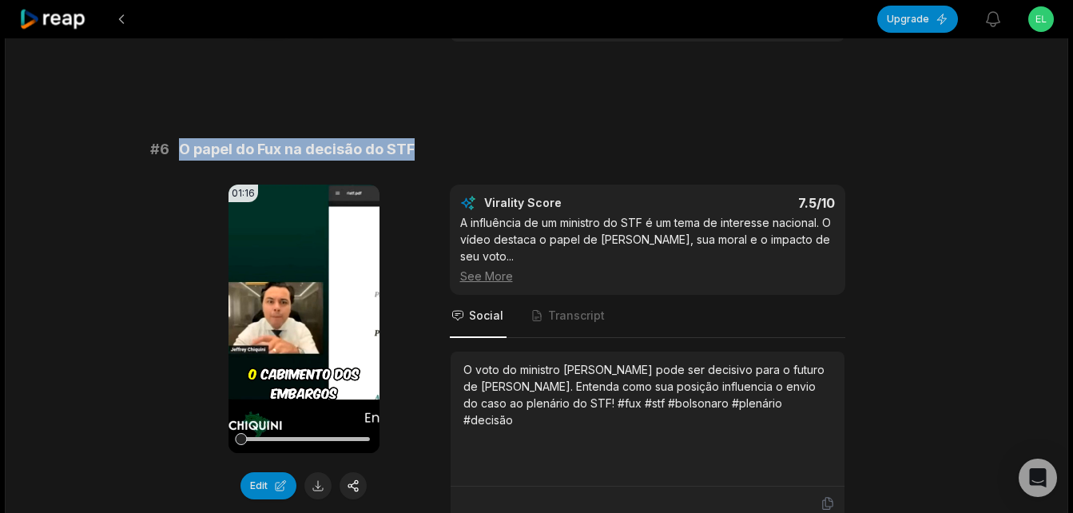
drag, startPoint x: 180, startPoint y: 133, endPoint x: 419, endPoint y: 140, distance: 239.1
click at [419, 140] on div "# 6 O papel do Fux na decisão do STF" at bounding box center [537, 149] width 774 height 22
click at [311, 472] on button at bounding box center [317, 485] width 27 height 27
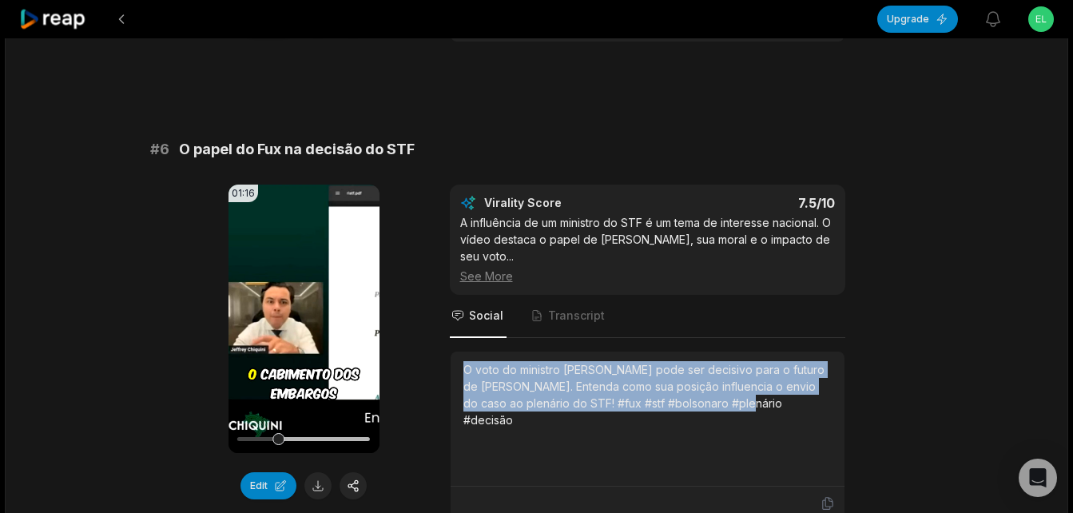
drag, startPoint x: 463, startPoint y: 336, endPoint x: 715, endPoint y: 374, distance: 255.4
click at [715, 374] on div "O voto do ministro [PERSON_NAME] pode ser decisivo para o futuro de [PERSON_NAM…" at bounding box center [648, 394] width 368 height 67
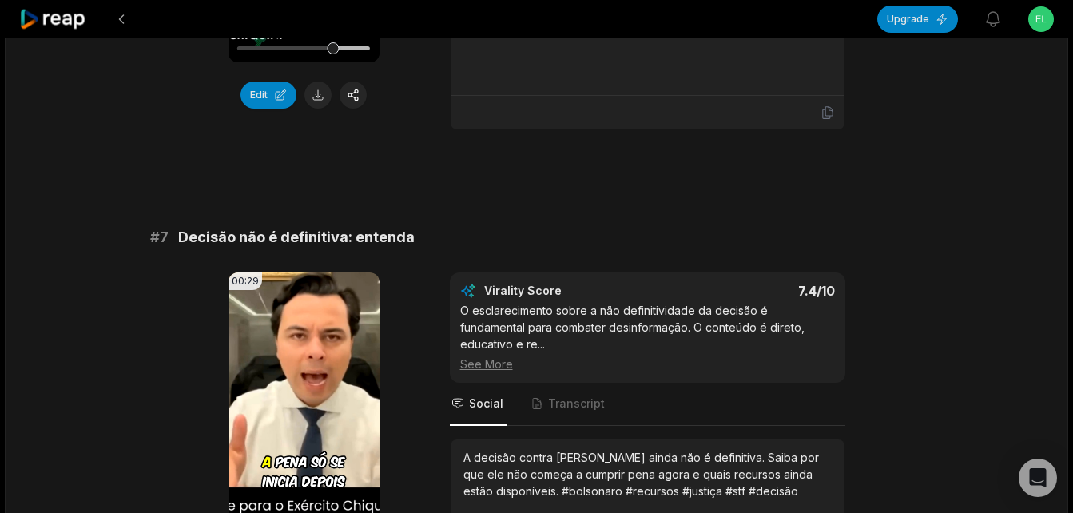
scroll to position [2828, 0]
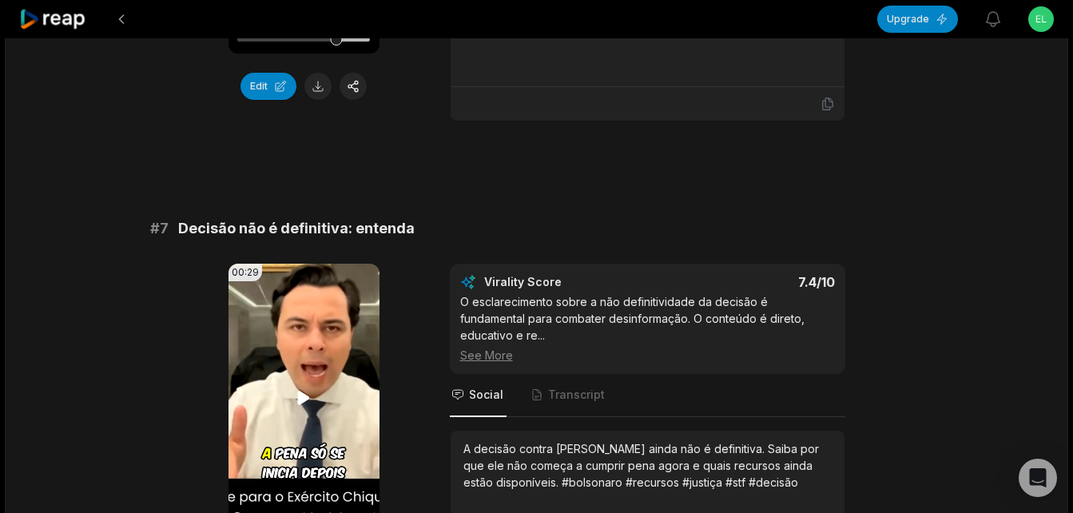
click at [307, 391] on icon at bounding box center [304, 398] width 12 height 14
click at [183, 217] on span "Decisão não é definitiva: entenda" at bounding box center [296, 228] width 237 height 22
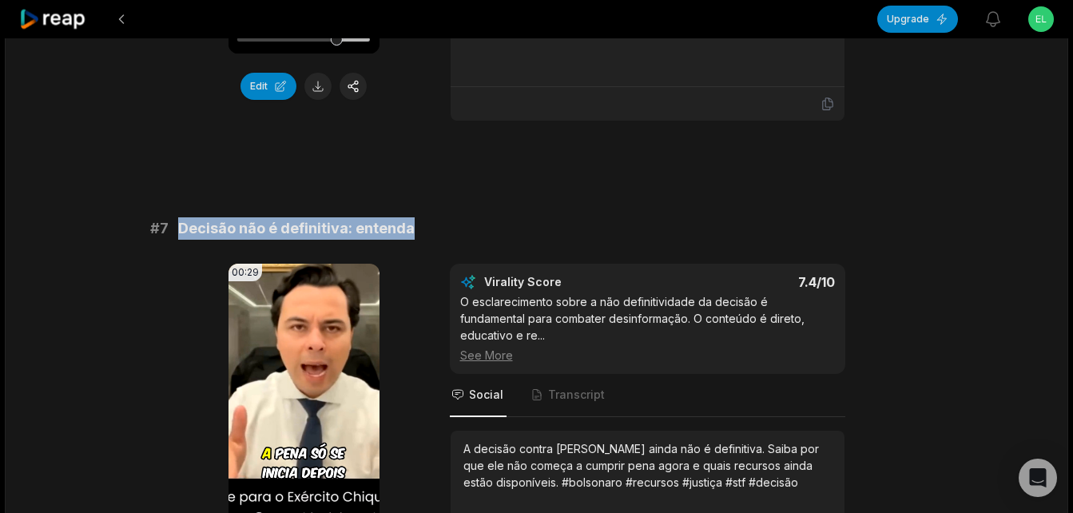
drag, startPoint x: 179, startPoint y: 189, endPoint x: 426, endPoint y: 195, distance: 247.0
click at [426, 217] on div "# 7 Decisão não é definitiva: entenda" at bounding box center [537, 228] width 774 height 22
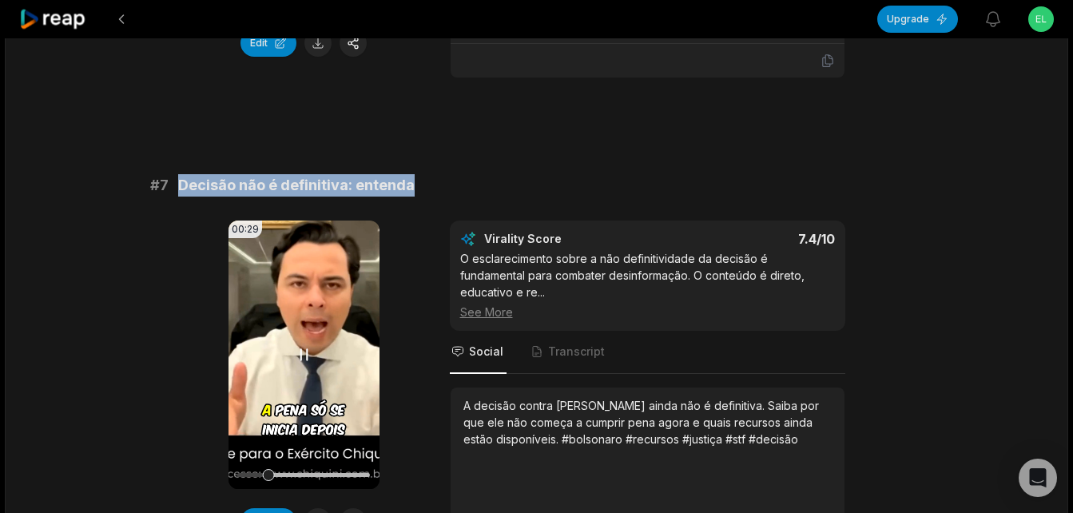
scroll to position [2988, 0]
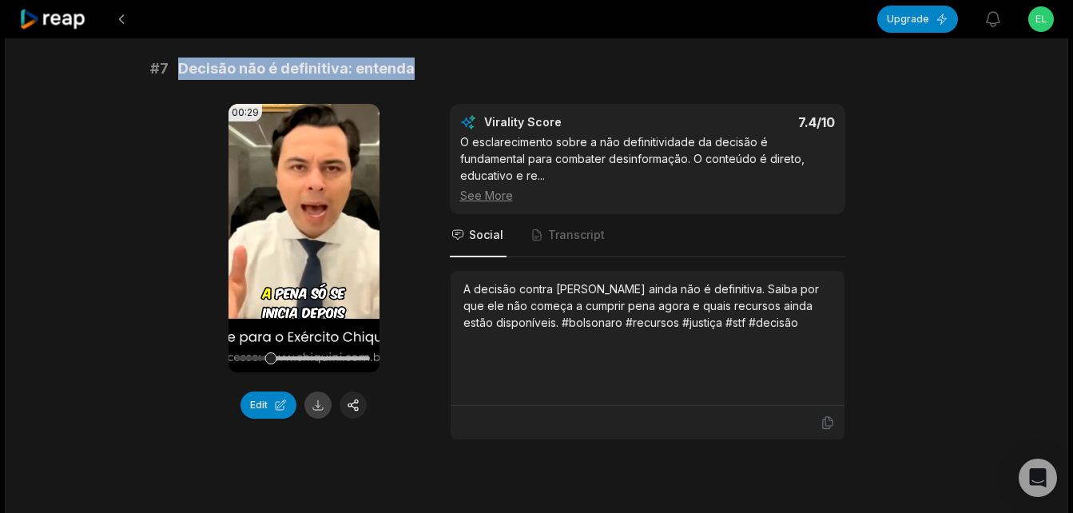
click at [312, 392] on button at bounding box center [317, 405] width 27 height 27
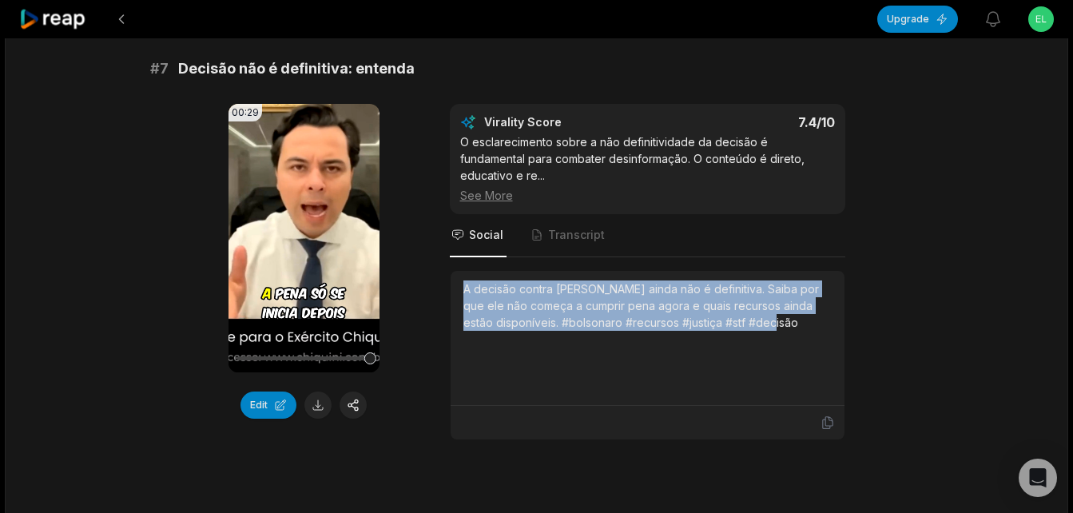
drag, startPoint x: 464, startPoint y: 238, endPoint x: 780, endPoint y: 302, distance: 322.9
click at [780, 302] on div "A decisão contra [PERSON_NAME] ainda não é definitiva. Saiba por que ele não co…" at bounding box center [648, 338] width 368 height 115
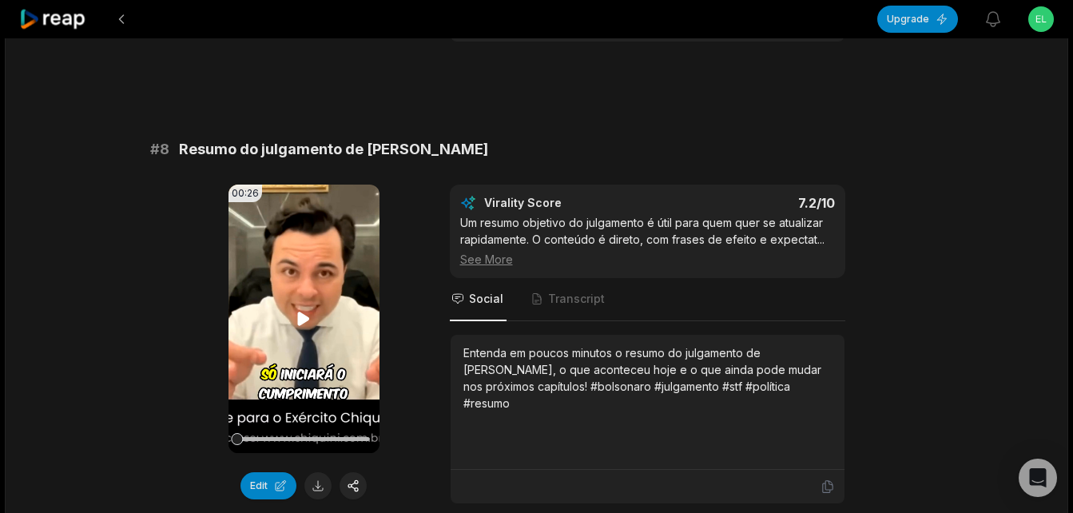
scroll to position [3388, 0]
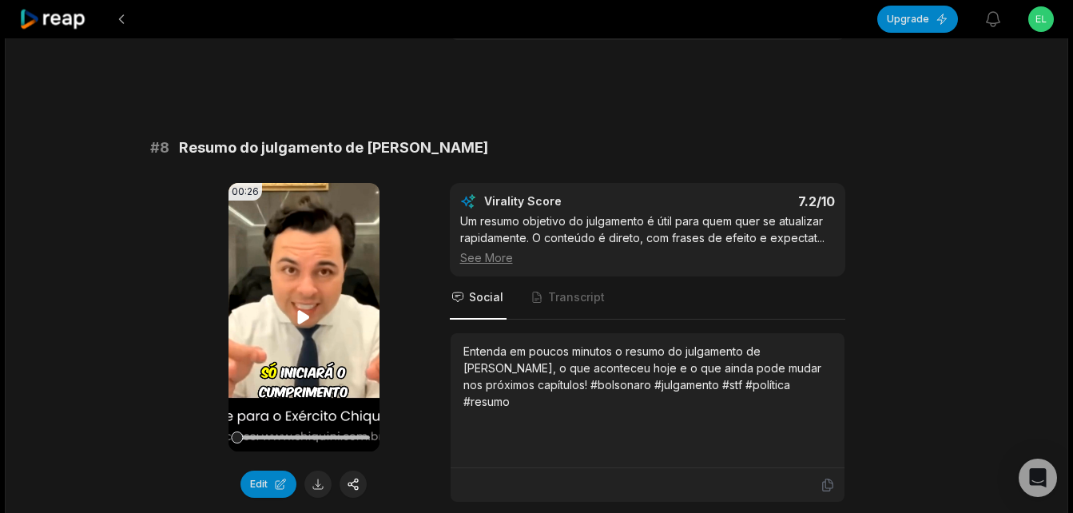
click at [299, 310] on icon at bounding box center [304, 317] width 12 height 14
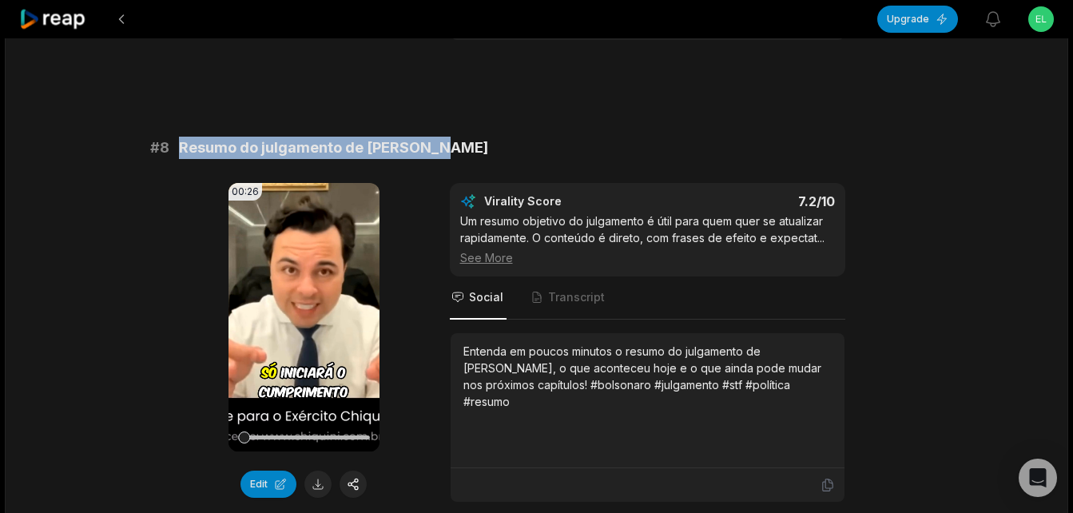
drag, startPoint x: 179, startPoint y: 95, endPoint x: 436, endPoint y: 83, distance: 257.6
click at [317, 471] on button at bounding box center [317, 484] width 27 height 27
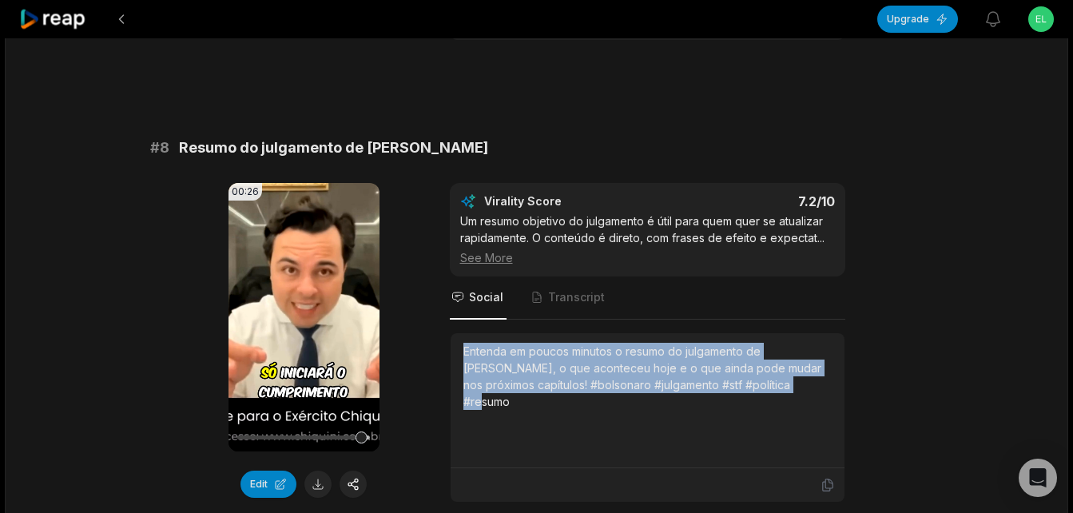
drag, startPoint x: 462, startPoint y: 301, endPoint x: 786, endPoint y: 364, distance: 329.8
click at [786, 364] on div "Entenda em poucos minutos o resumo do julgamento de [PERSON_NAME], o que aconte…" at bounding box center [648, 400] width 394 height 135
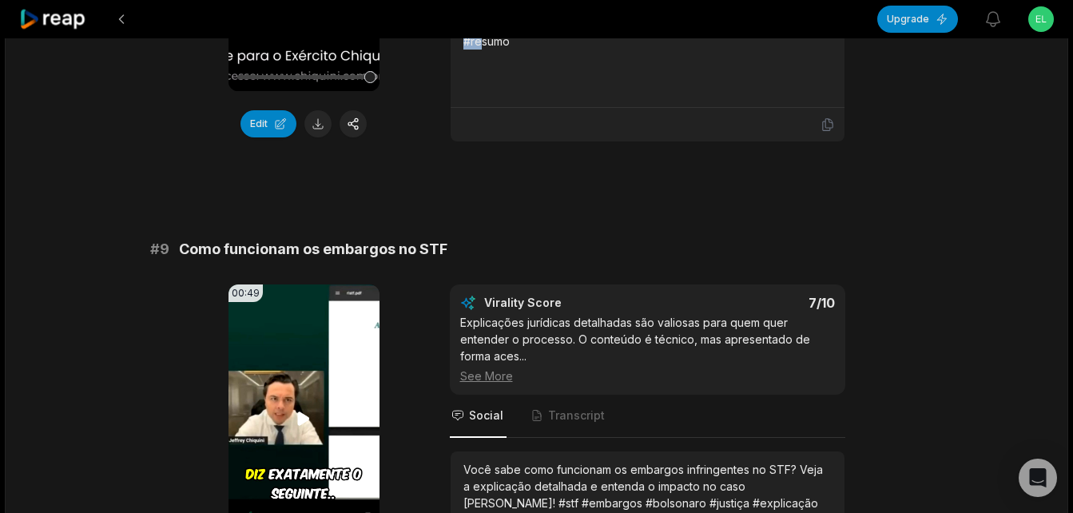
scroll to position [3787, 0]
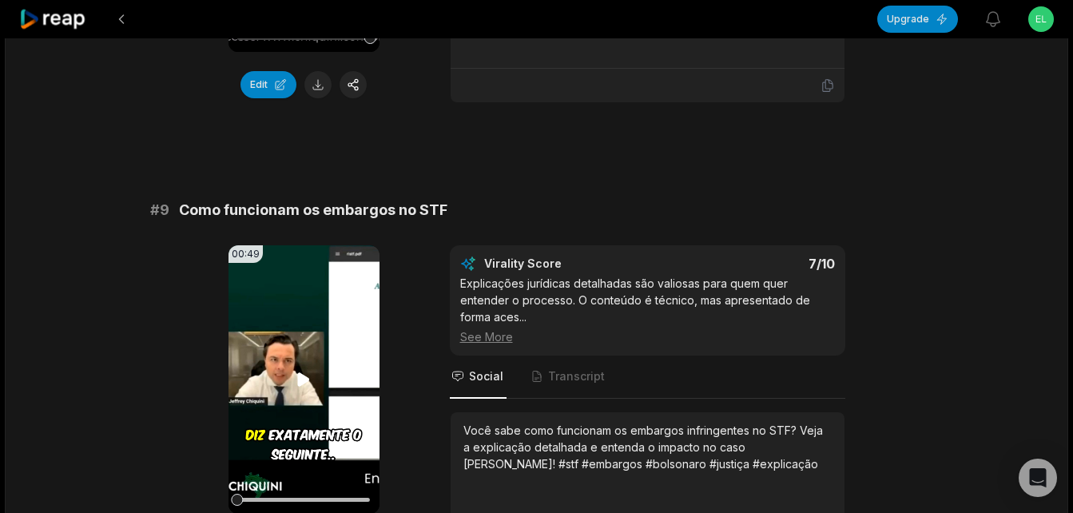
click at [307, 370] on icon at bounding box center [303, 379] width 19 height 19
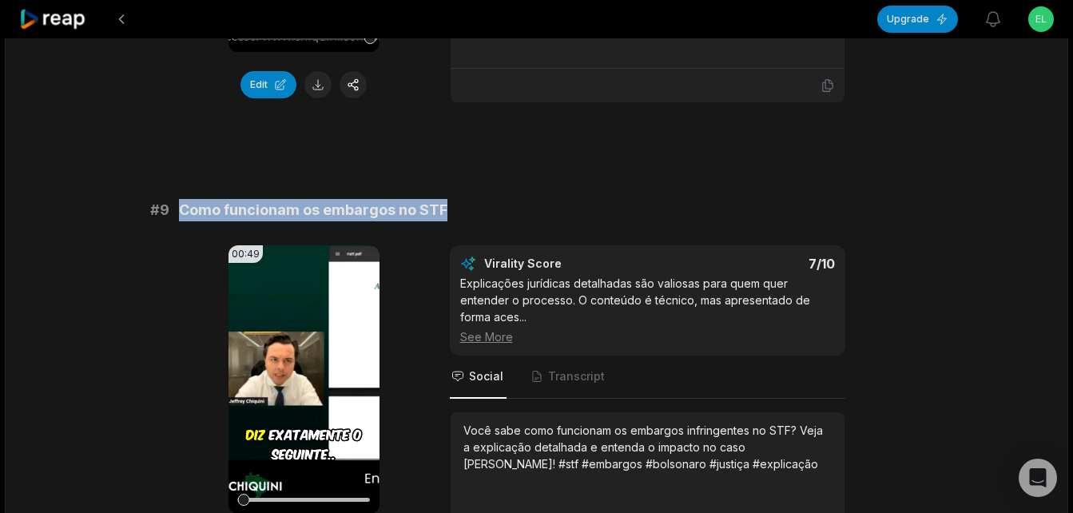
drag, startPoint x: 181, startPoint y: 157, endPoint x: 453, endPoint y: 157, distance: 271.7
click at [453, 199] on div "# 9 Como funcionam os embargos no STF" at bounding box center [537, 210] width 774 height 22
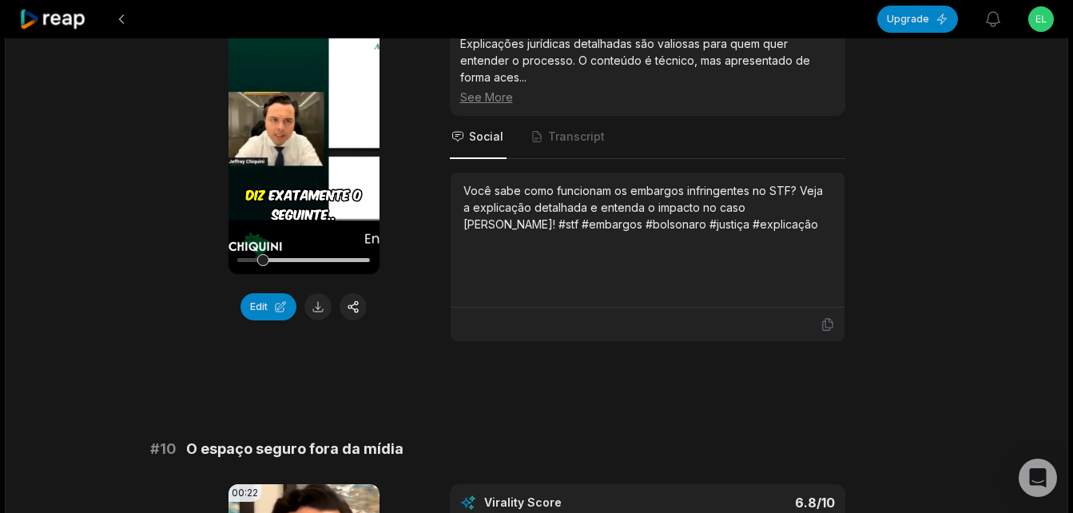
scroll to position [3947, 0]
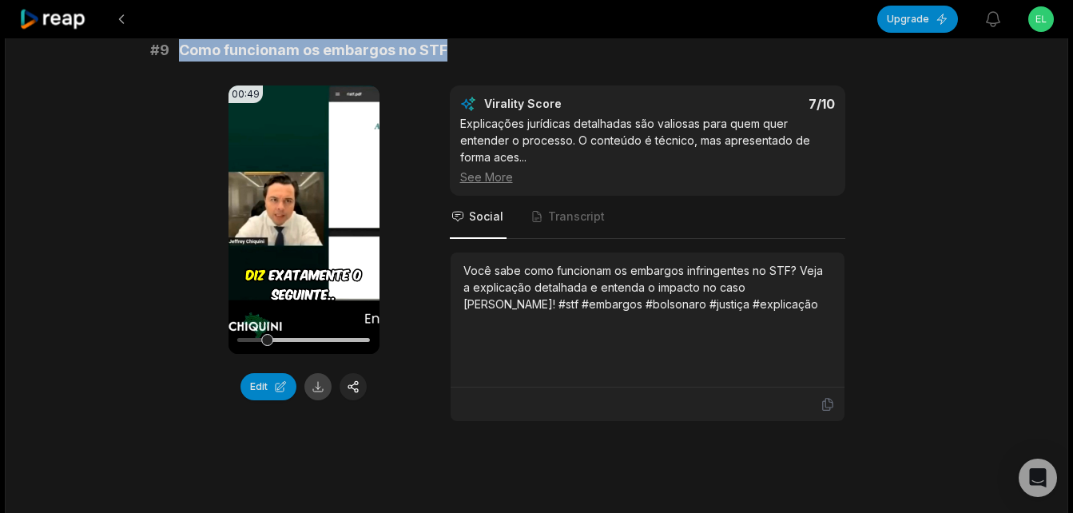
click at [318, 373] on button at bounding box center [317, 386] width 27 height 27
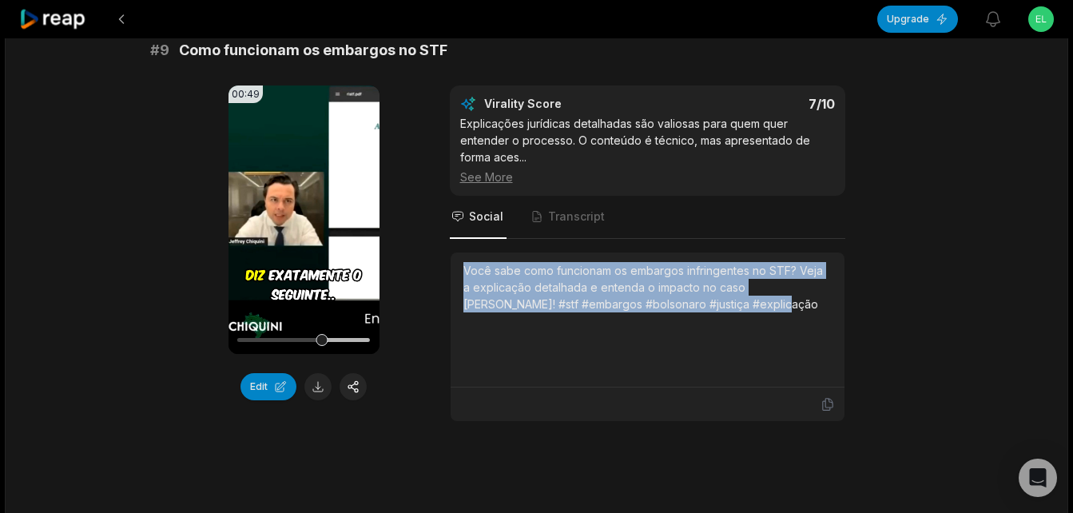
drag, startPoint x: 462, startPoint y: 217, endPoint x: 735, endPoint y: 288, distance: 282.4
click at [735, 288] on div "Você sabe como funcionam os embargos infringentes no STF? Veja a explicação det…" at bounding box center [648, 320] width 394 height 135
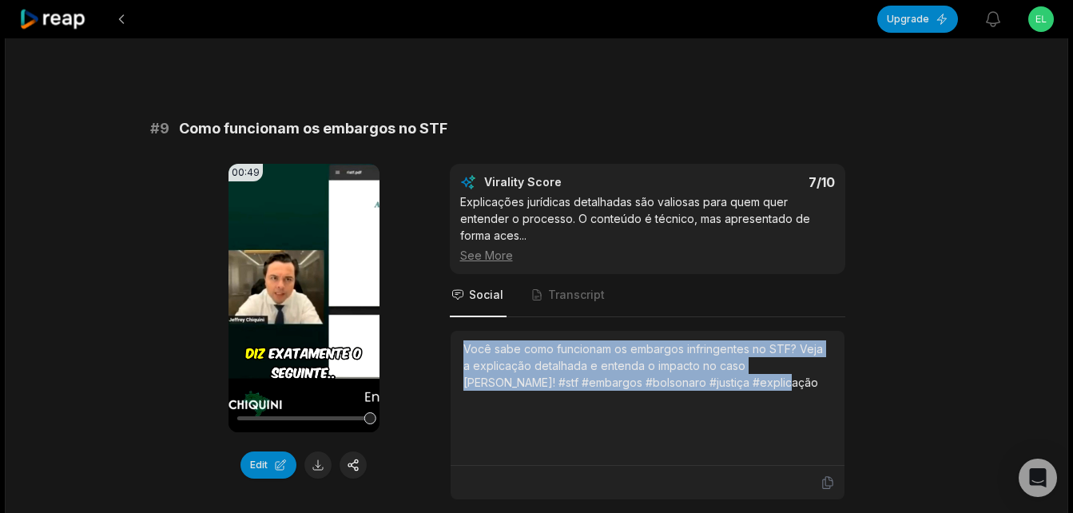
scroll to position [3707, 0]
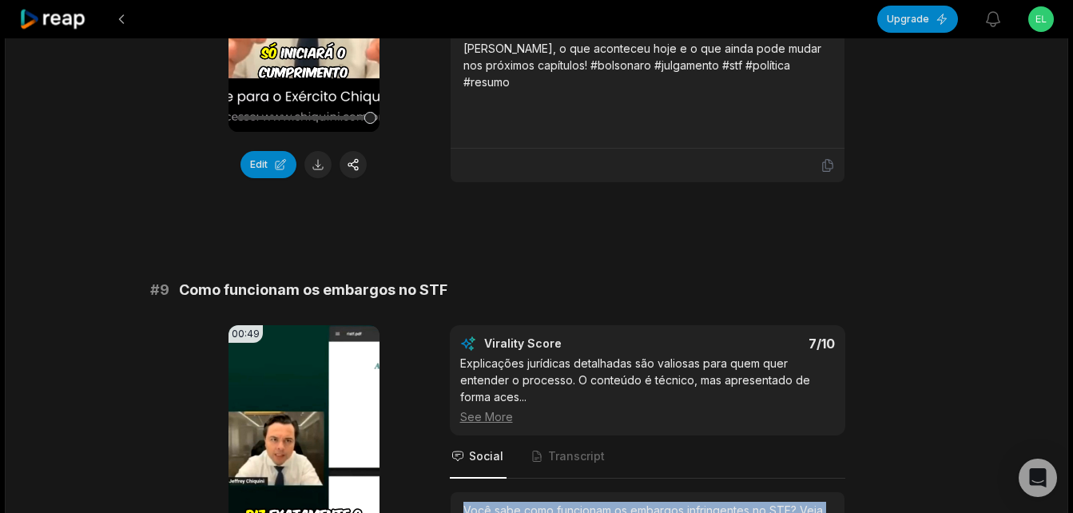
click at [69, 10] on icon at bounding box center [53, 20] width 68 height 22
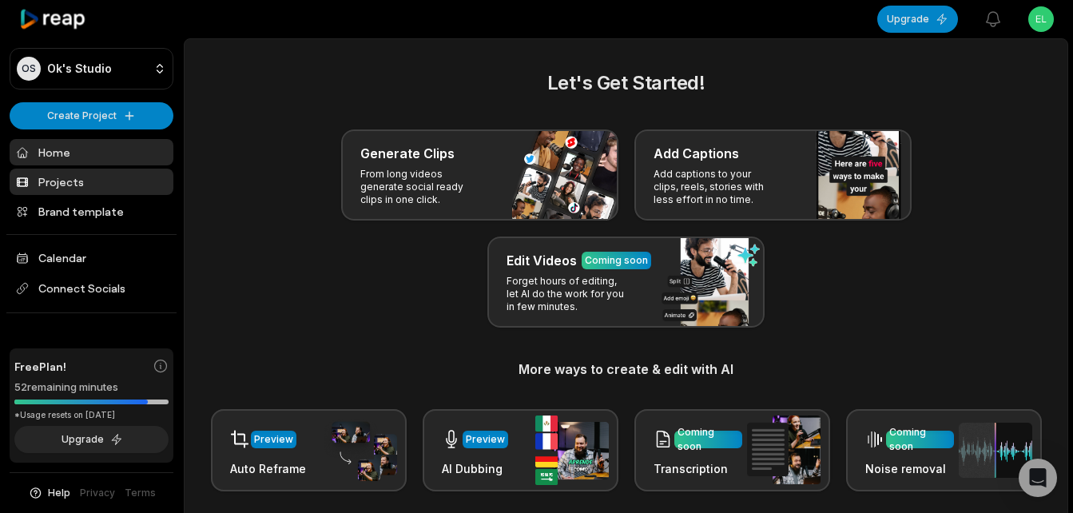
click at [66, 184] on link "Projects" at bounding box center [92, 182] width 164 height 26
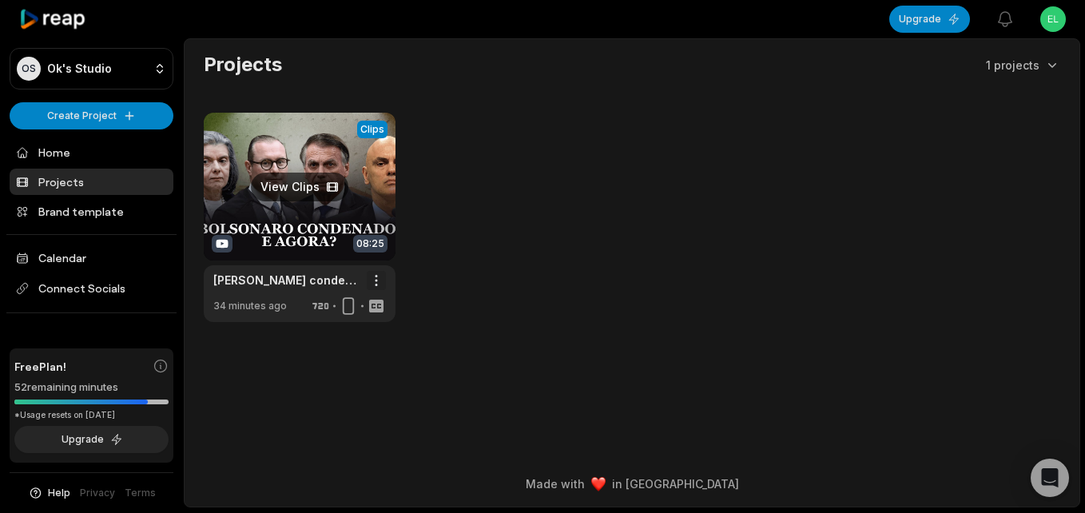
click at [375, 282] on html "OS Ok's Studio Create Project Home Projects Brand template Calendar Connect Soc…" at bounding box center [542, 256] width 1085 height 513
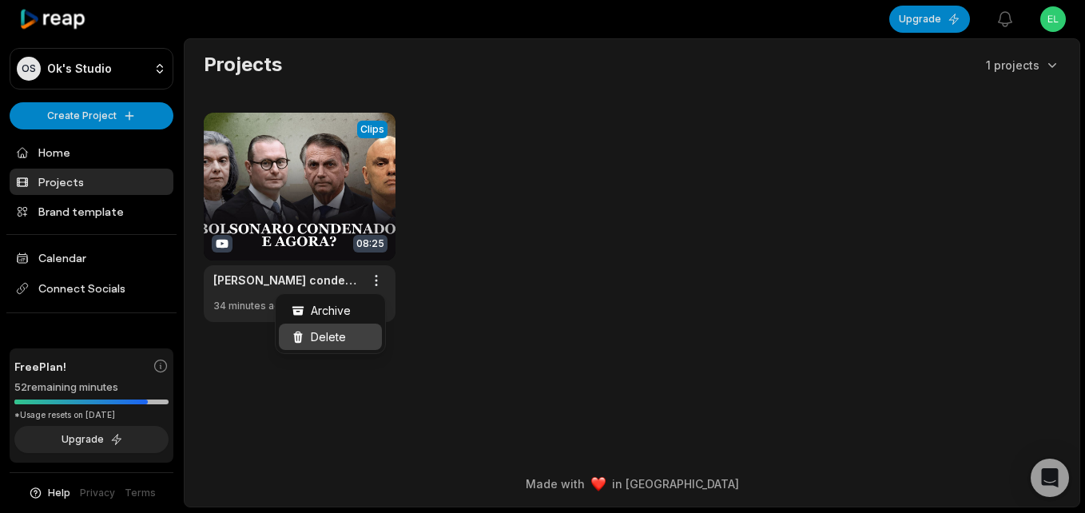
click at [323, 332] on span "Delete" at bounding box center [328, 336] width 35 height 17
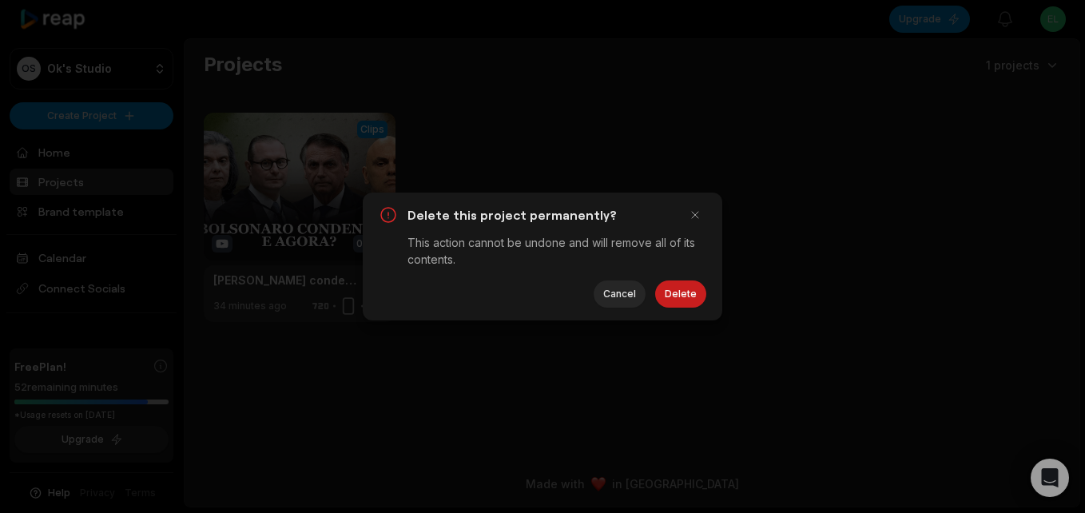
click at [698, 278] on div "Delete this project permanently? This action cannot be undone and will remove a…" at bounding box center [543, 257] width 360 height 128
click at [690, 290] on button "Delete" at bounding box center [680, 294] width 51 height 27
